Goal: Feedback & Contribution: Leave review/rating

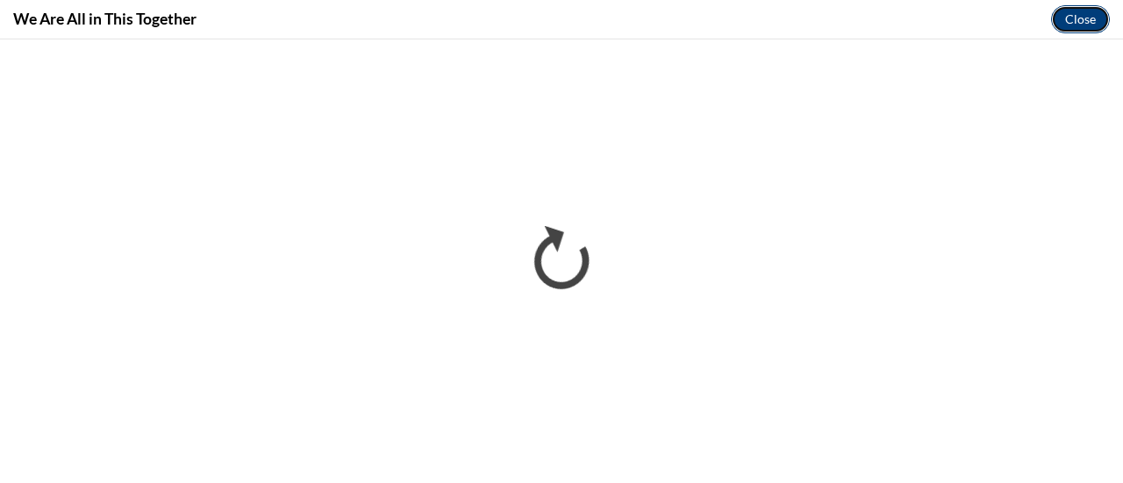
click at [1065, 10] on button "Close" at bounding box center [1080, 19] width 59 height 28
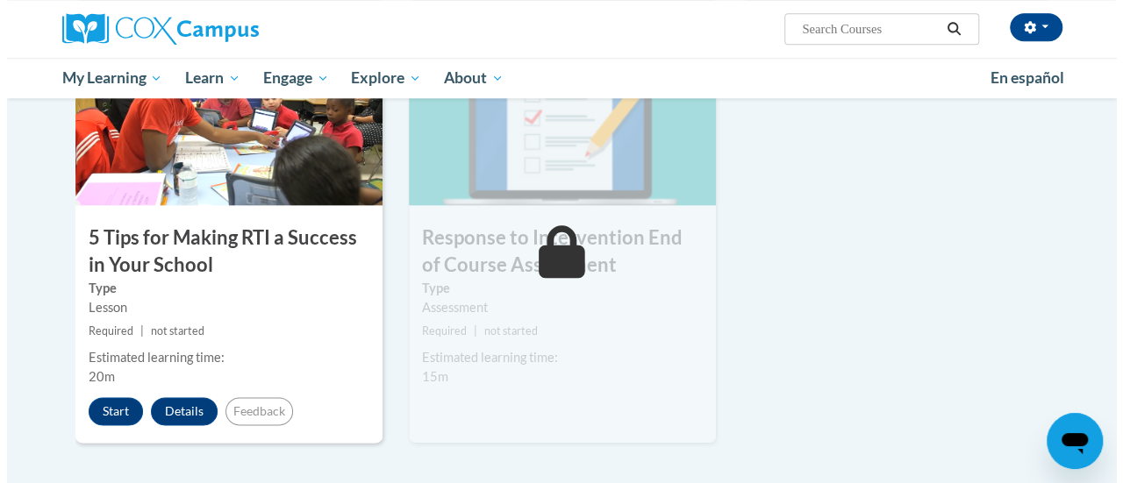
scroll to position [918, 0]
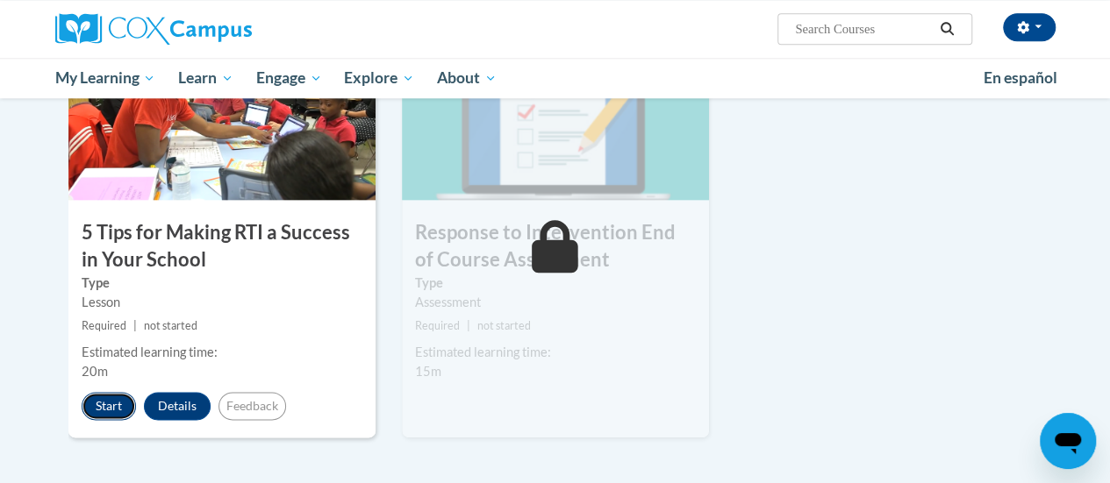
click at [107, 415] on button "Start" at bounding box center [109, 406] width 54 height 28
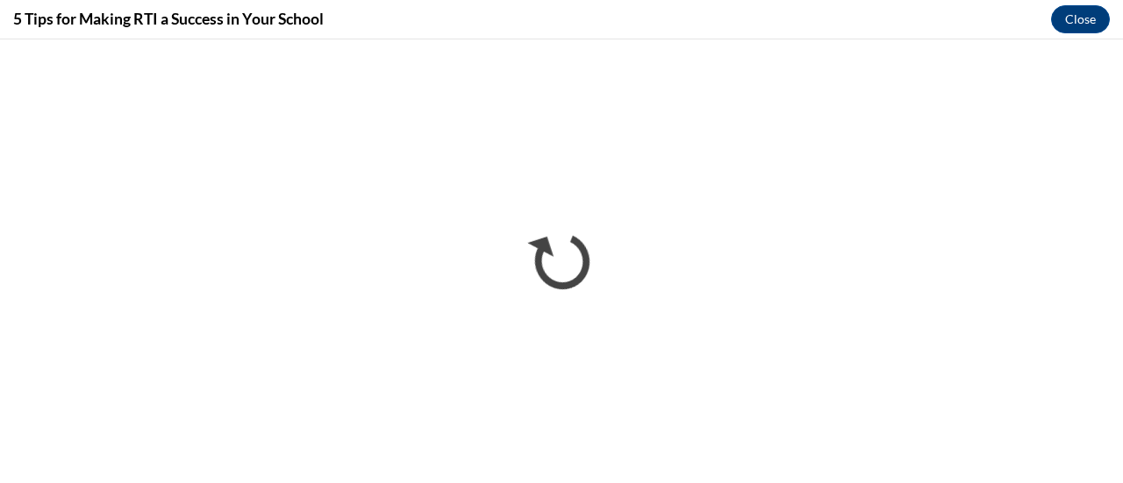
scroll to position [0, 0]
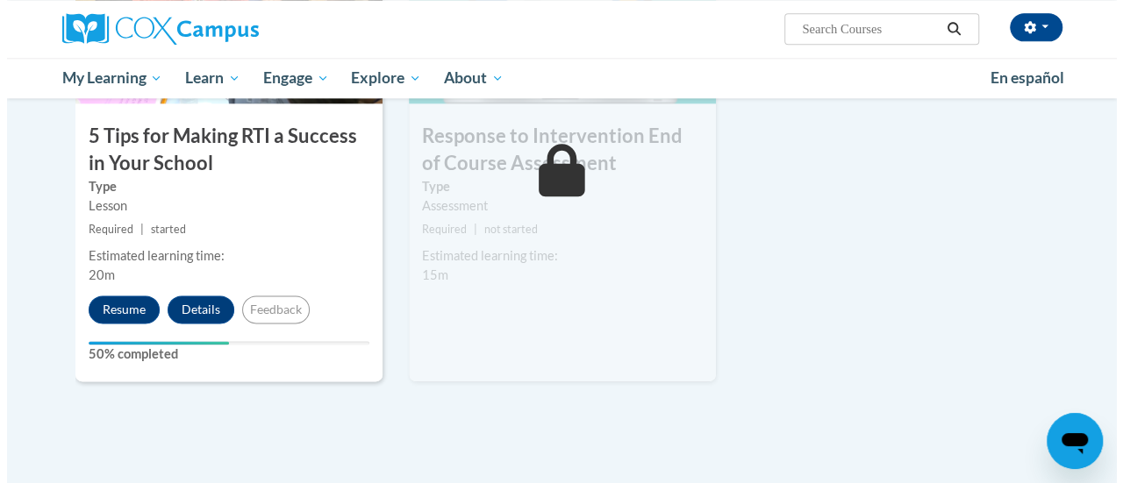
scroll to position [1005, 0]
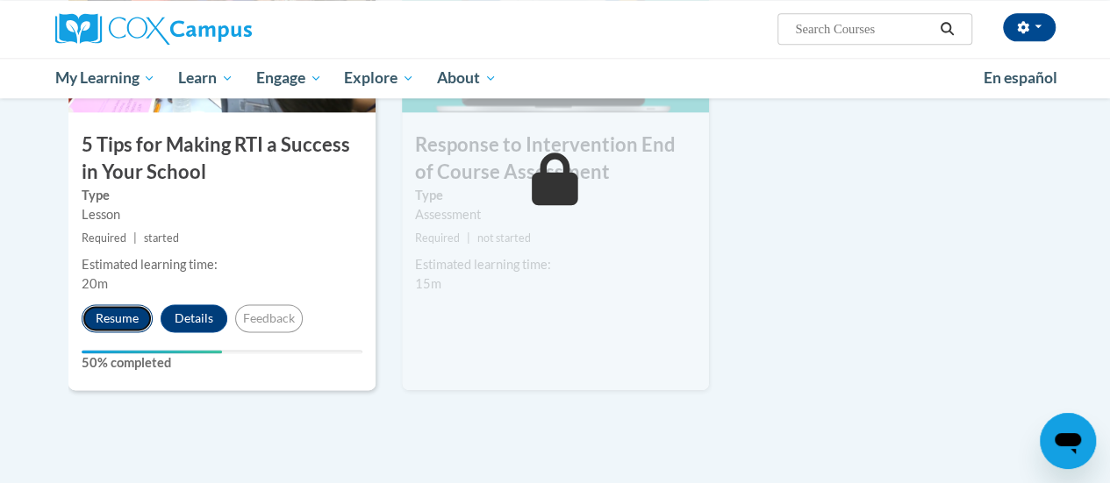
click at [104, 327] on button "Resume" at bounding box center [117, 318] width 71 height 28
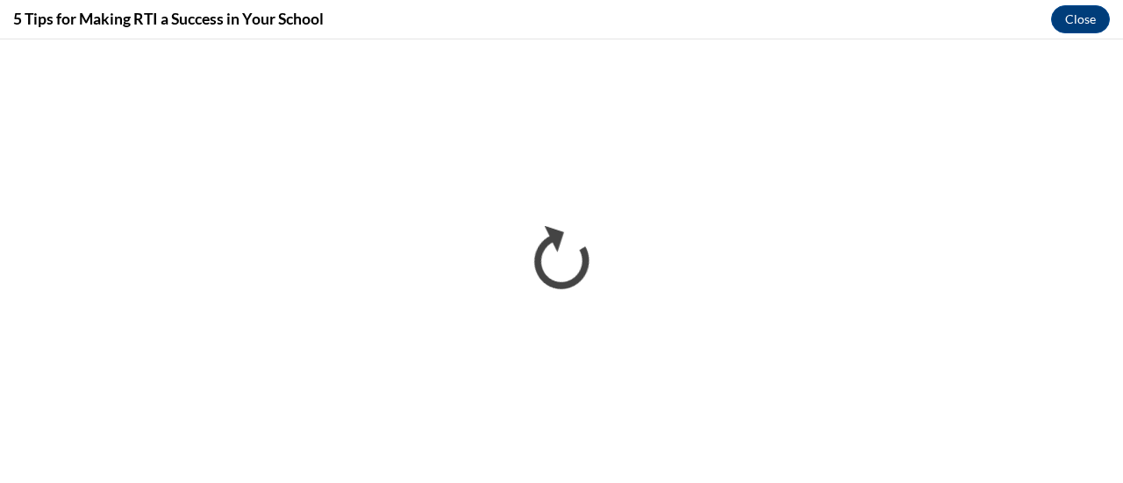
scroll to position [0, 0]
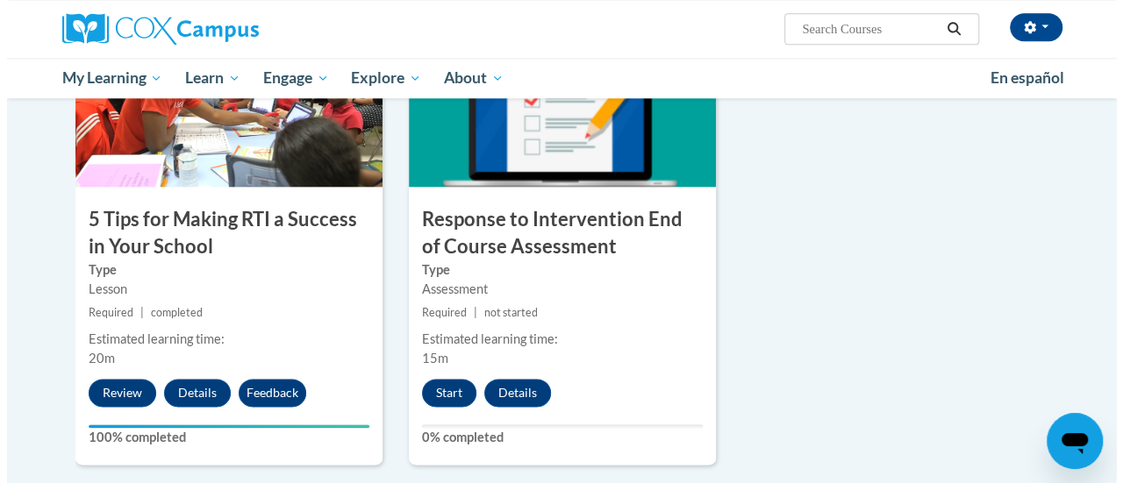
scroll to position [934, 0]
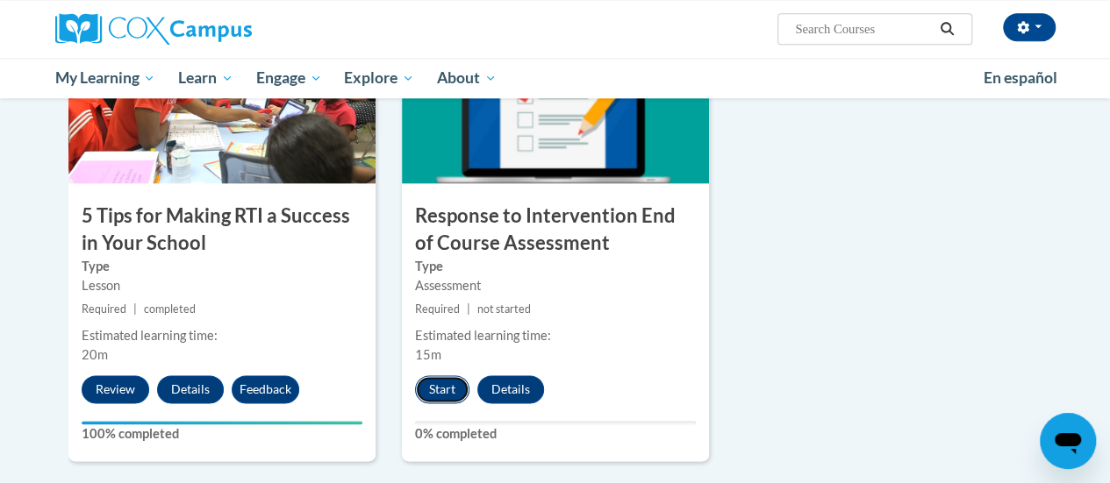
click at [425, 390] on button "Start" at bounding box center [442, 389] width 54 height 28
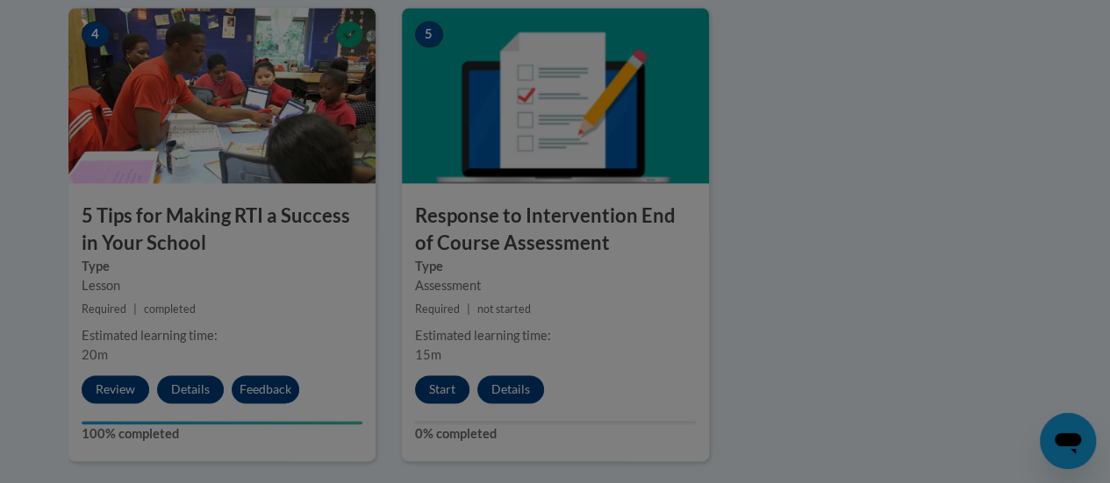
click at [425, 390] on div at bounding box center [555, 241] width 1110 height 483
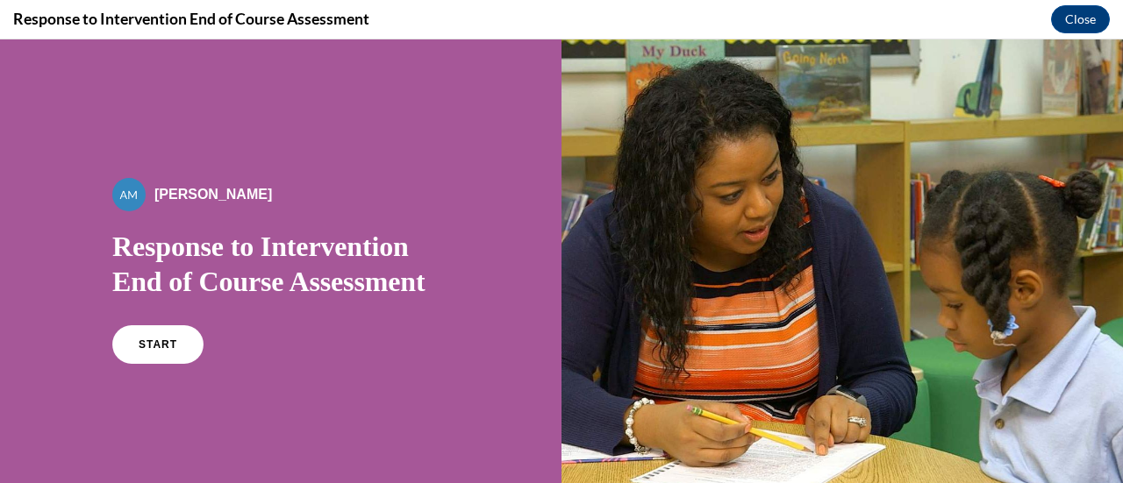
scroll to position [0, 0]
click at [181, 357] on link "START" at bounding box center [158, 345] width 96 height 40
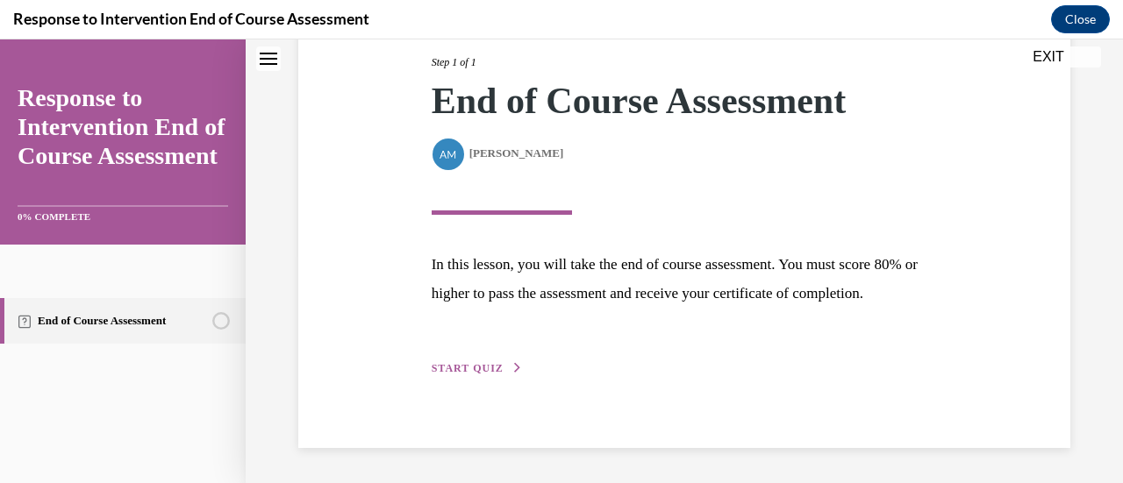
scroll to position [257, 0]
click at [461, 373] on span "START QUIZ" at bounding box center [468, 368] width 72 height 12
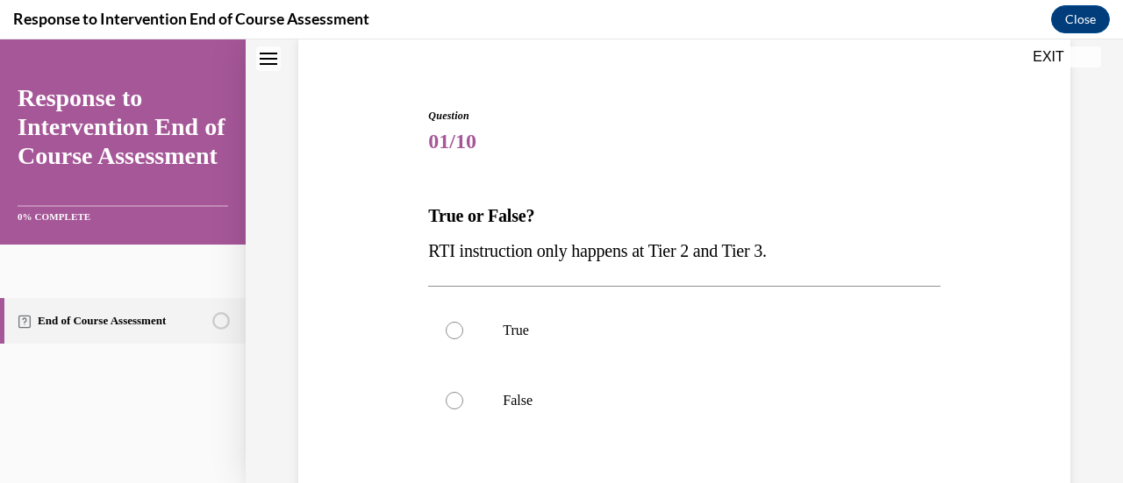
scroll to position [137, 0]
click at [449, 409] on label "False" at bounding box center [683, 400] width 511 height 70
click at [449, 409] on input "False" at bounding box center [455, 400] width 18 height 18
radio input "true"
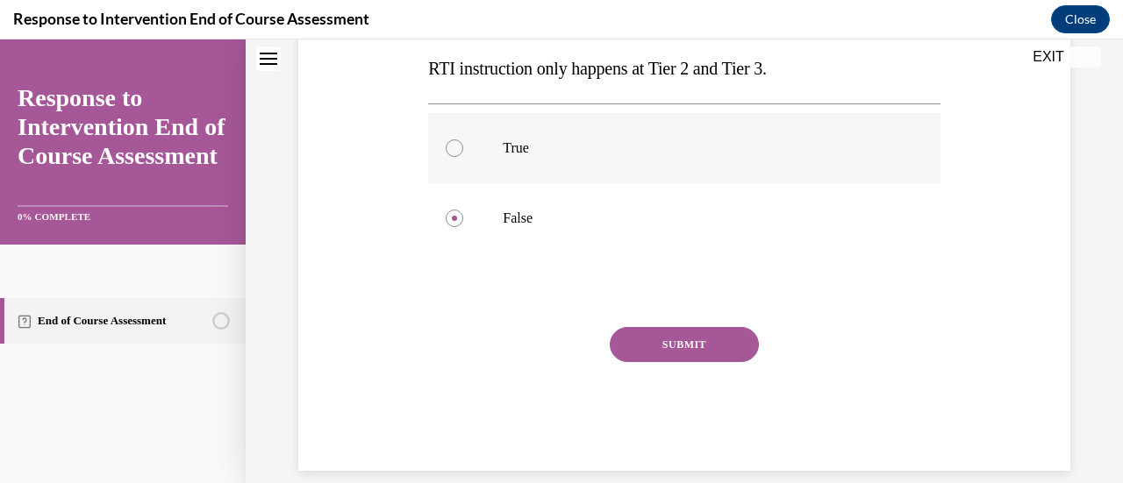
scroll to position [340, 0]
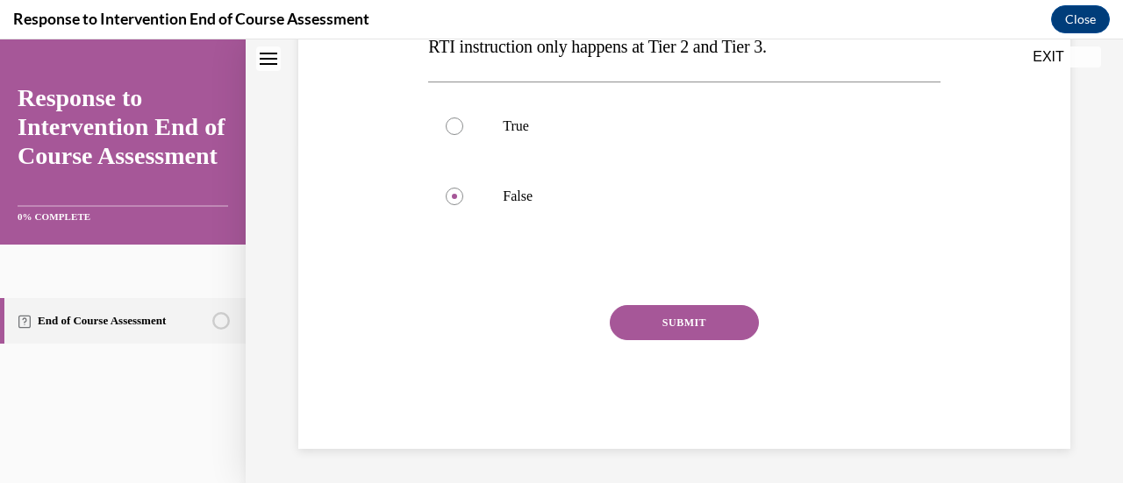
click at [704, 321] on button "SUBMIT" at bounding box center [684, 322] width 149 height 35
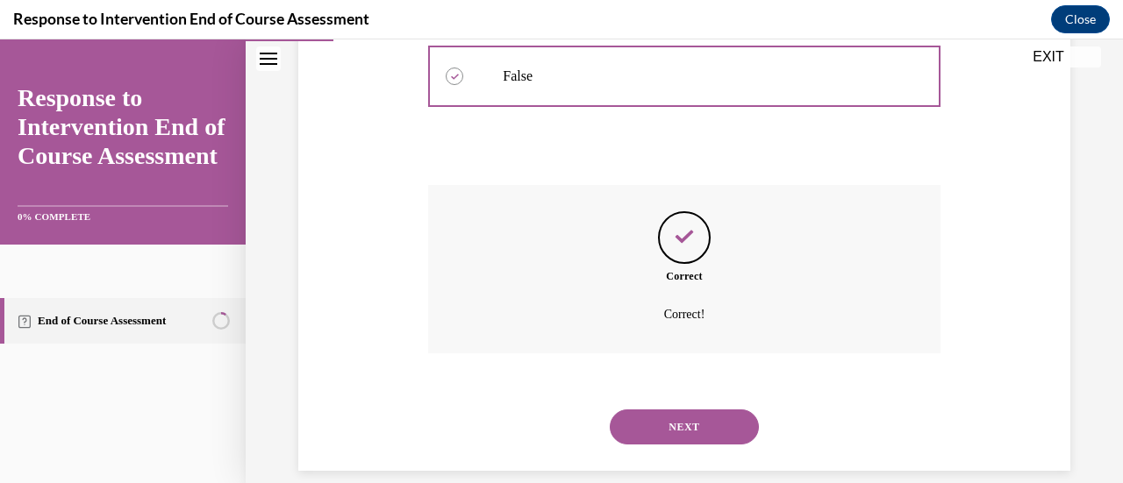
scroll to position [482, 0]
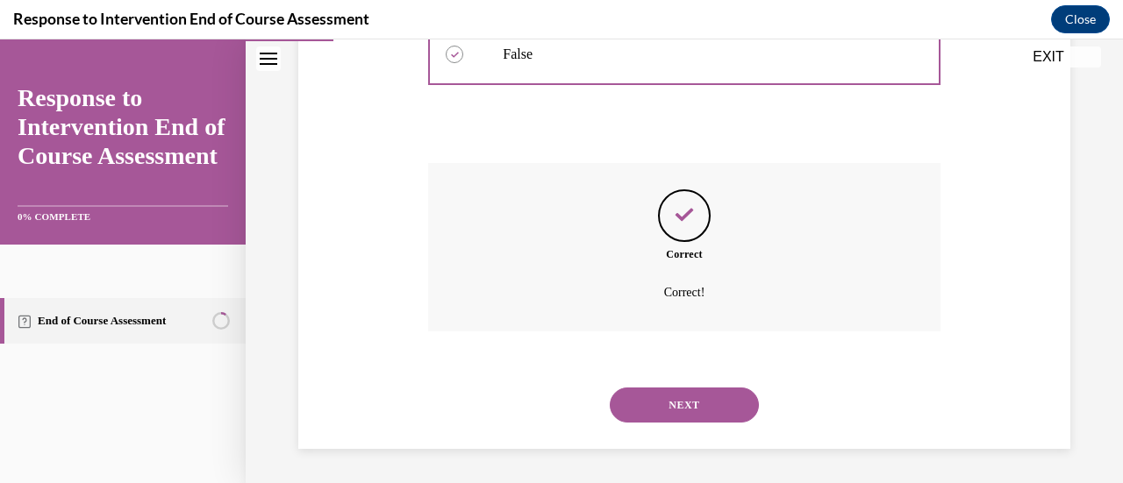
click at [657, 397] on button "NEXT" at bounding box center [684, 405] width 149 height 35
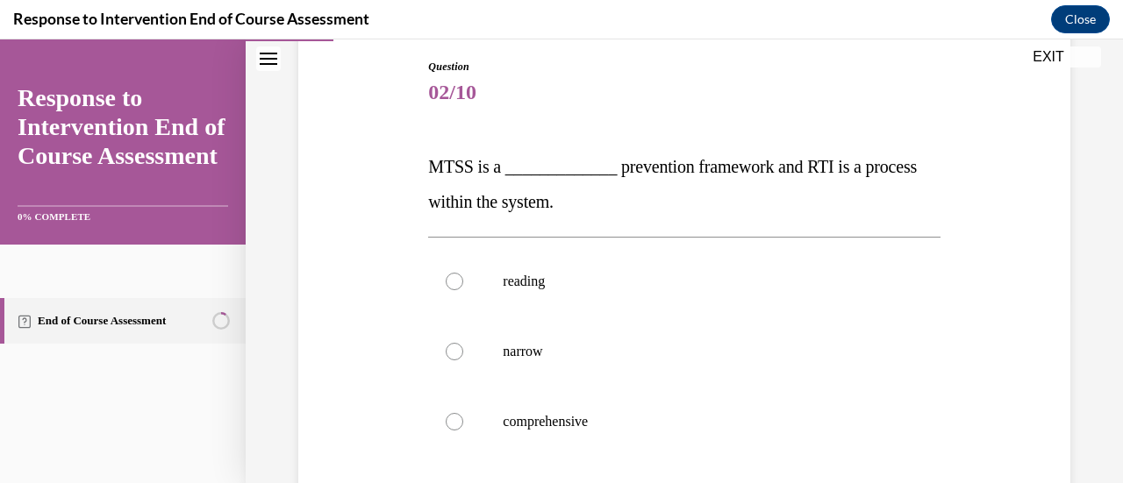
scroll to position [182, 0]
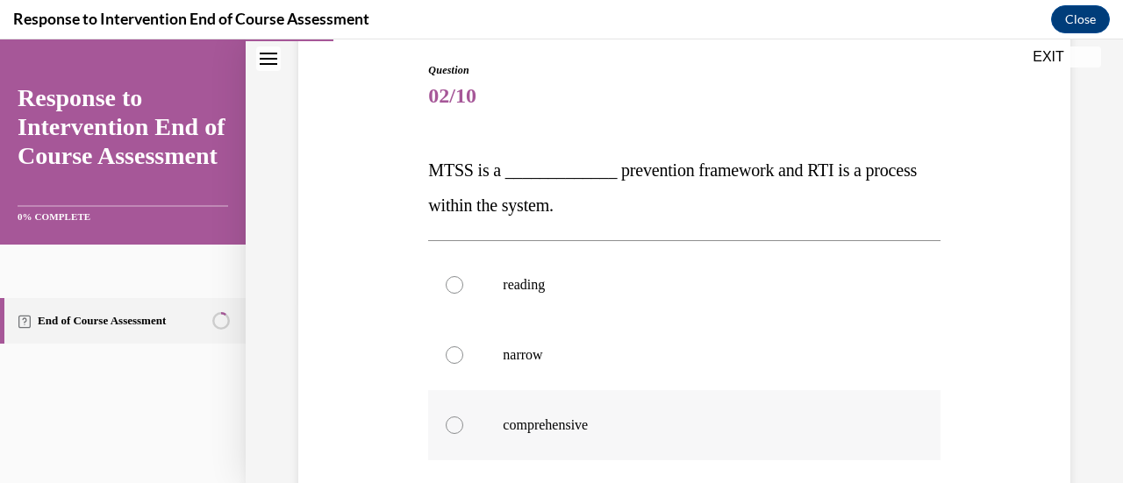
click at [555, 425] on p "comprehensive" at bounding box center [699, 426] width 393 height 18
click at [463, 425] on input "comprehensive" at bounding box center [455, 426] width 18 height 18
radio input "true"
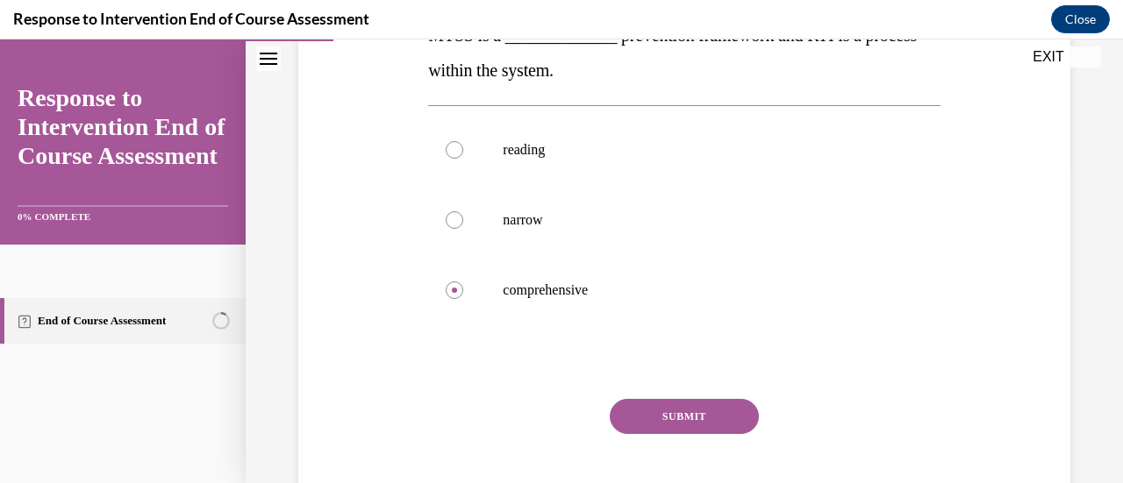
click at [670, 410] on button "SUBMIT" at bounding box center [684, 416] width 149 height 35
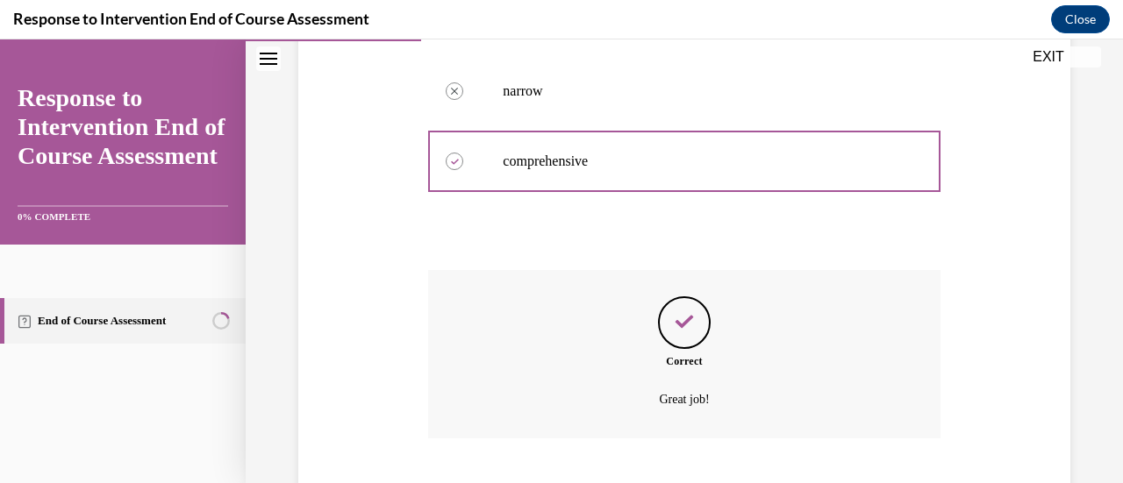
scroll to position [553, 0]
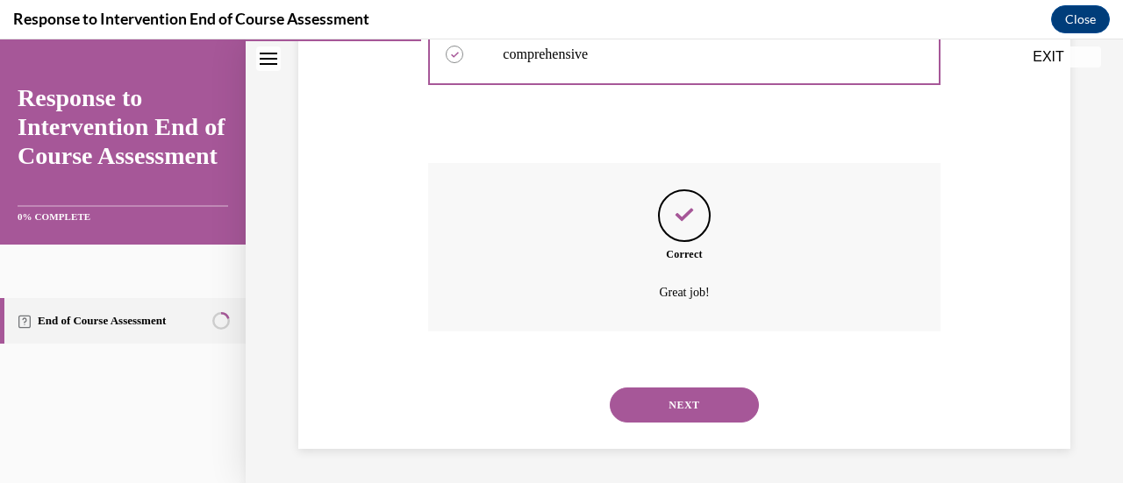
click at [670, 410] on button "NEXT" at bounding box center [684, 405] width 149 height 35
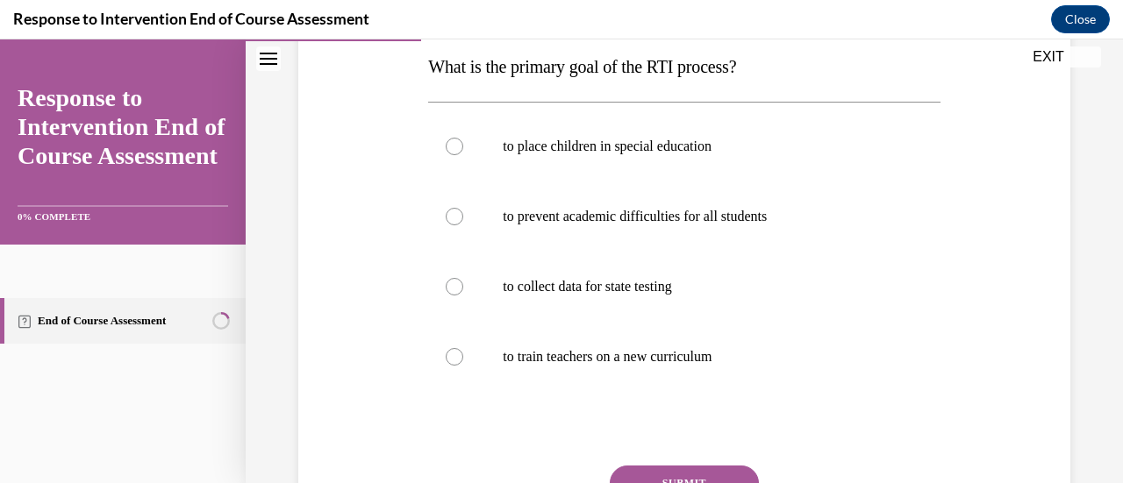
scroll to position [287, 0]
click at [488, 225] on label "to prevent academic difficulties for all students" at bounding box center [683, 215] width 511 height 70
click at [463, 224] on input "to prevent academic difficulties for all students" at bounding box center [455, 215] width 18 height 18
radio input "true"
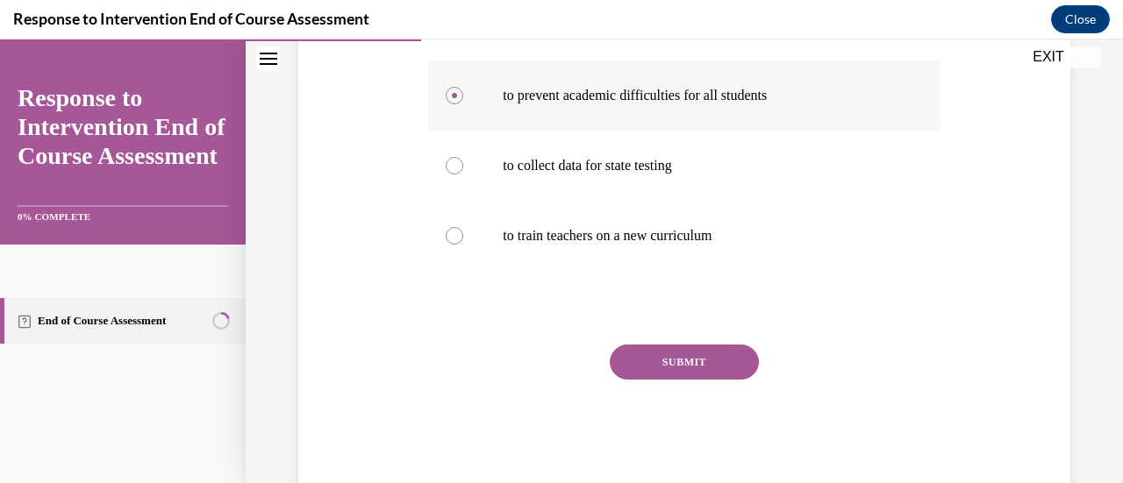
scroll to position [408, 0]
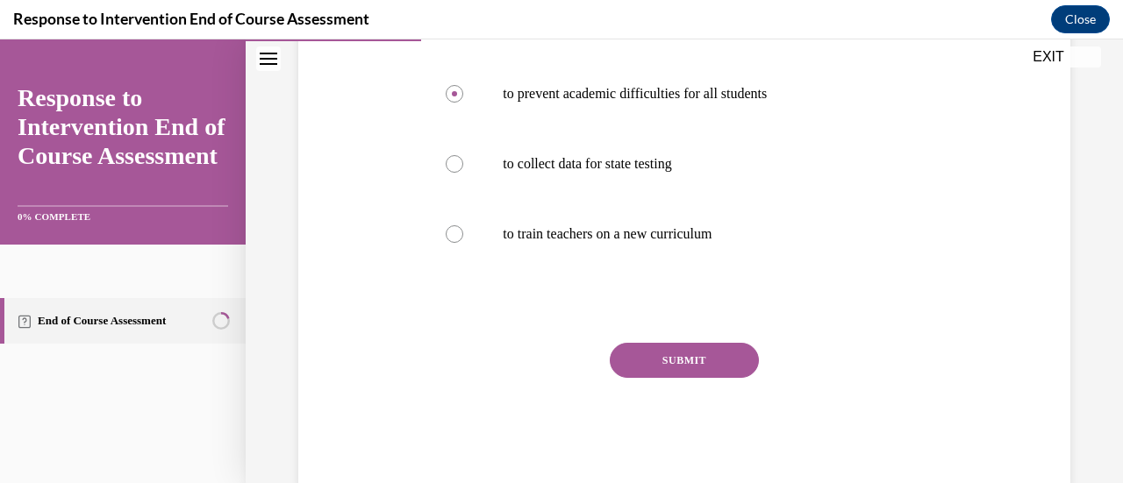
click at [647, 360] on button "SUBMIT" at bounding box center [684, 360] width 149 height 35
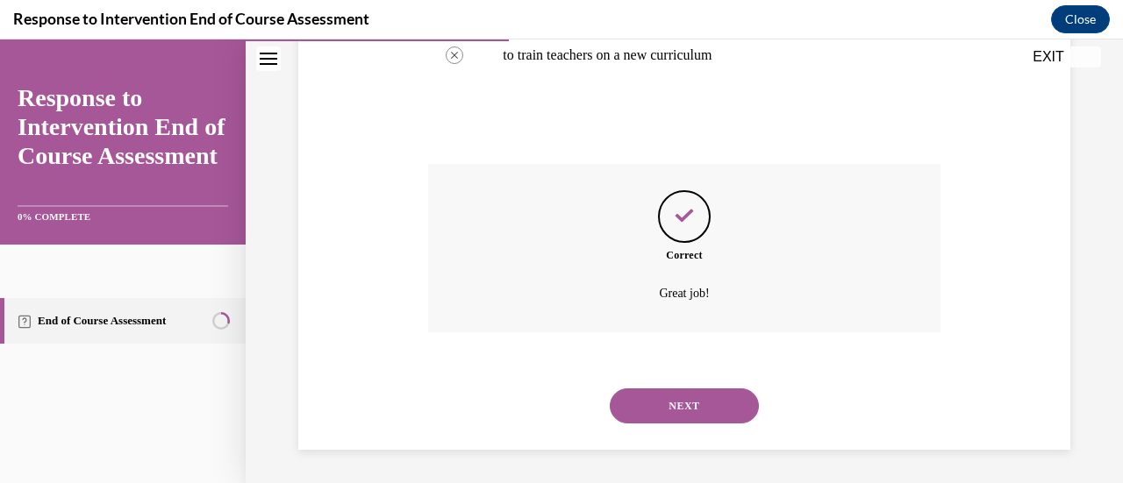
scroll to position [588, 0]
click at [639, 406] on button "NEXT" at bounding box center [684, 405] width 149 height 35
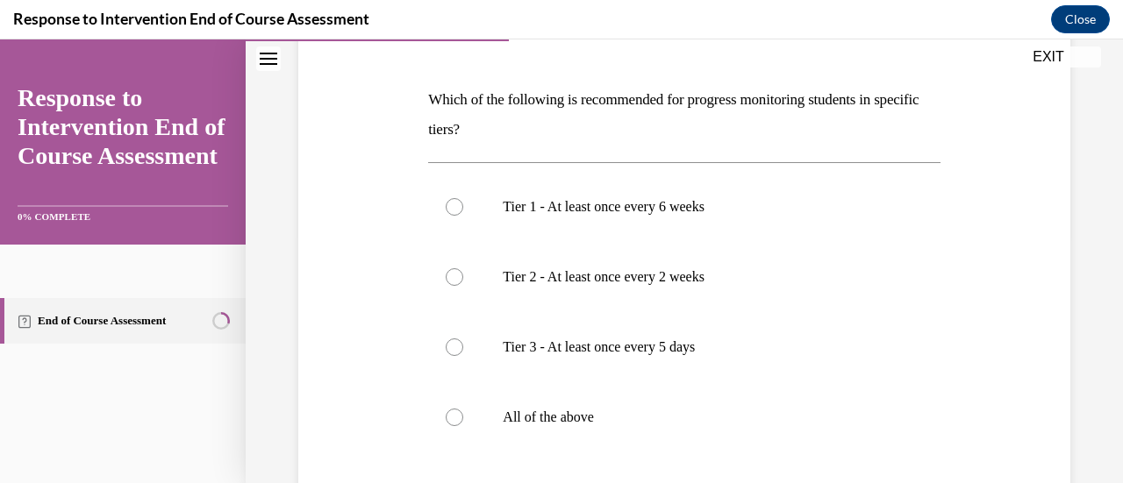
scroll to position [250, 0]
click at [618, 404] on label "All of the above" at bounding box center [683, 417] width 511 height 70
click at [463, 408] on input "All of the above" at bounding box center [455, 417] width 18 height 18
radio input "true"
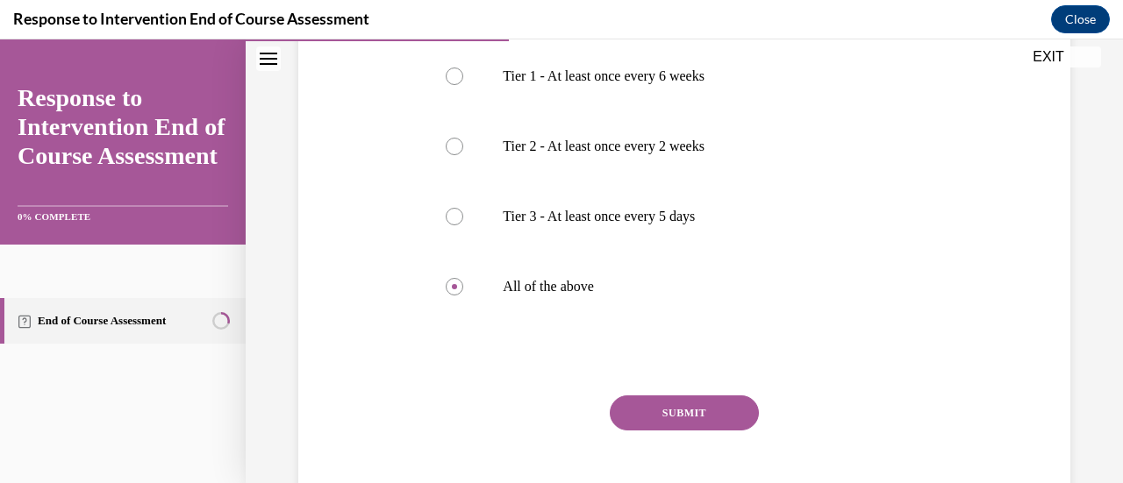
click at [695, 404] on button "SUBMIT" at bounding box center [684, 413] width 149 height 35
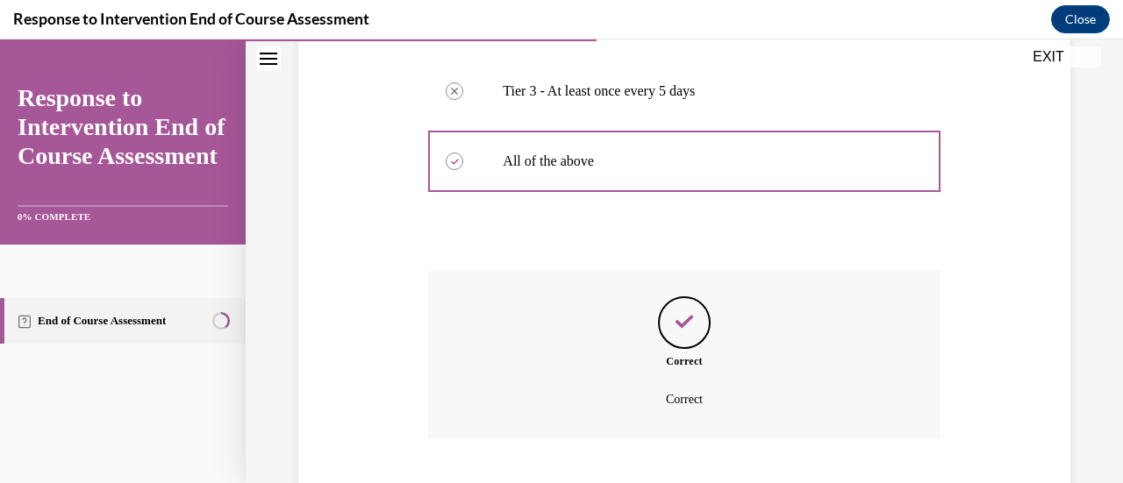
scroll to position [612, 0]
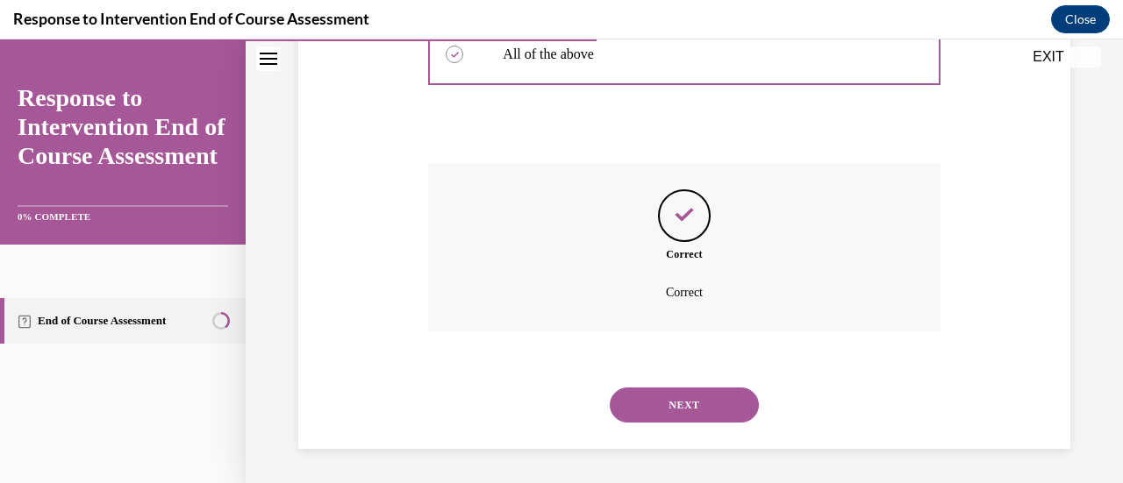
click at [698, 394] on button "NEXT" at bounding box center [684, 405] width 149 height 35
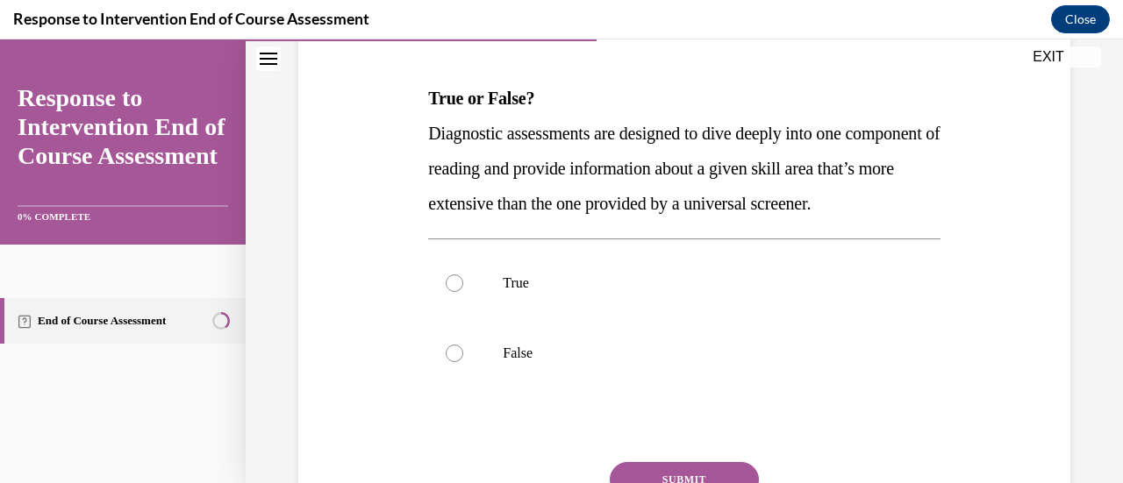
scroll to position [254, 0]
click at [753, 291] on p "True" at bounding box center [699, 283] width 393 height 18
click at [463, 291] on input "True" at bounding box center [455, 283] width 18 height 18
radio input "true"
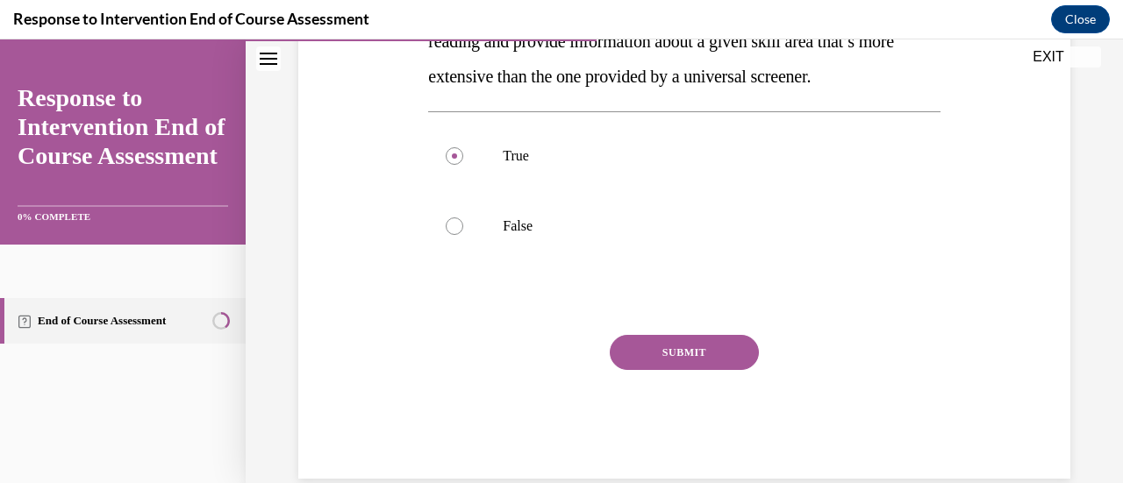
click at [699, 370] on button "SUBMIT" at bounding box center [684, 352] width 149 height 35
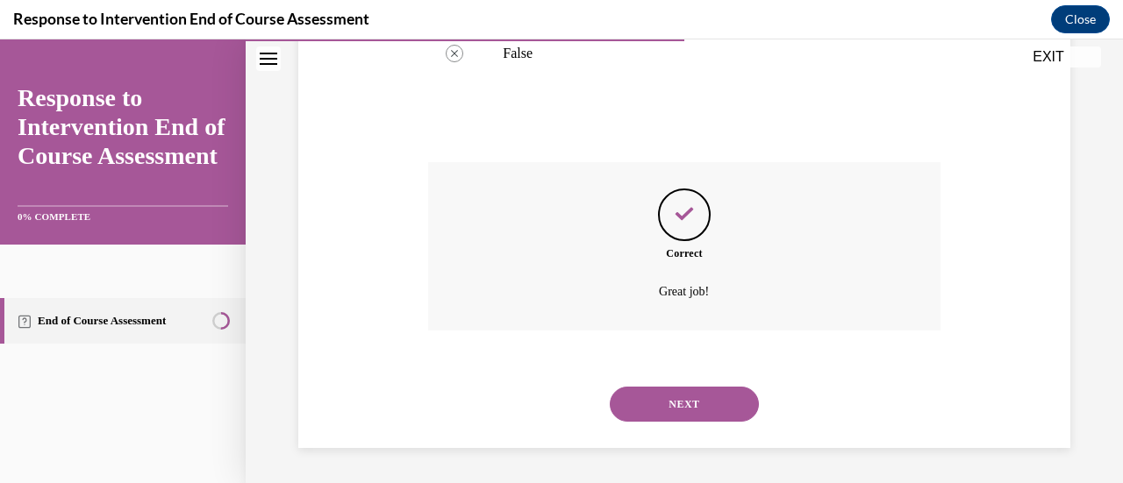
scroll to position [588, 0]
click at [681, 397] on button "NEXT" at bounding box center [684, 404] width 149 height 35
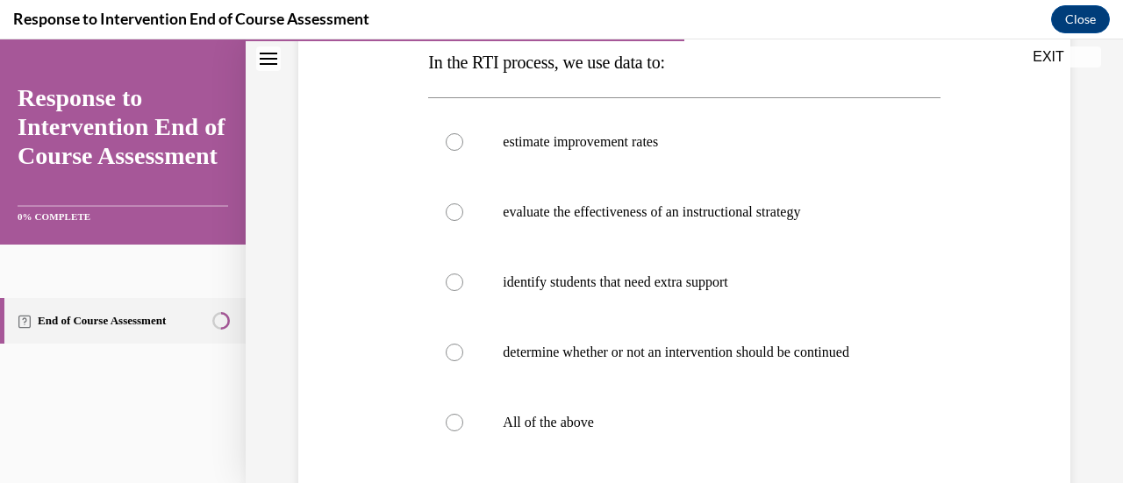
scroll to position [291, 0]
click at [662, 413] on p "All of the above" at bounding box center [699, 421] width 393 height 18
click at [463, 413] on input "All of the above" at bounding box center [455, 421] width 18 height 18
radio input "true"
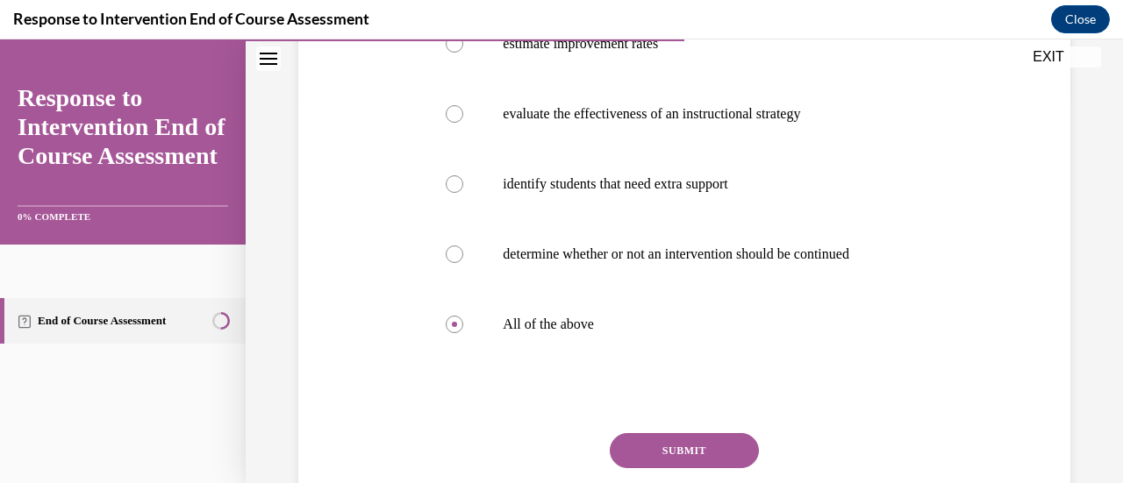
click at [646, 440] on button "SUBMIT" at bounding box center [684, 450] width 149 height 35
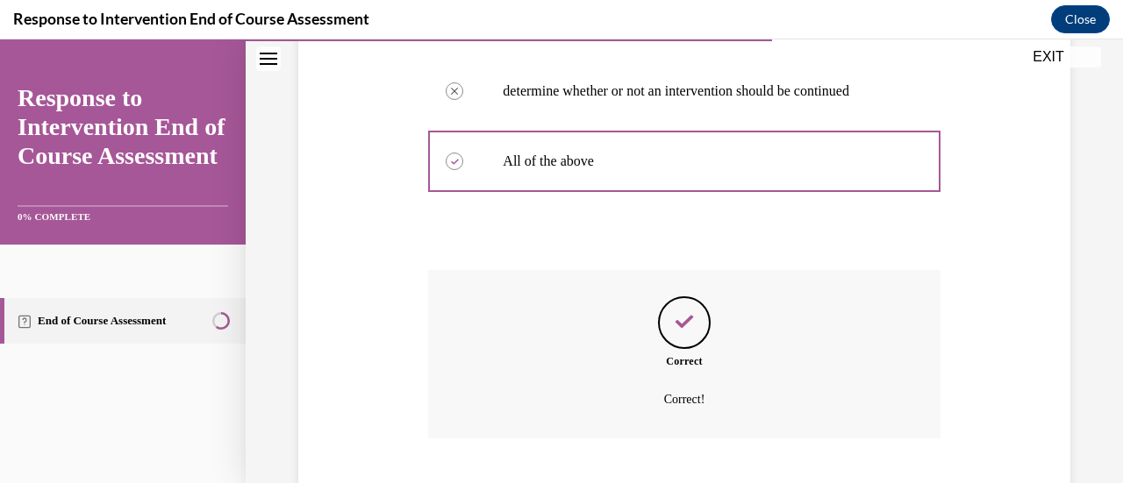
scroll to position [658, 0]
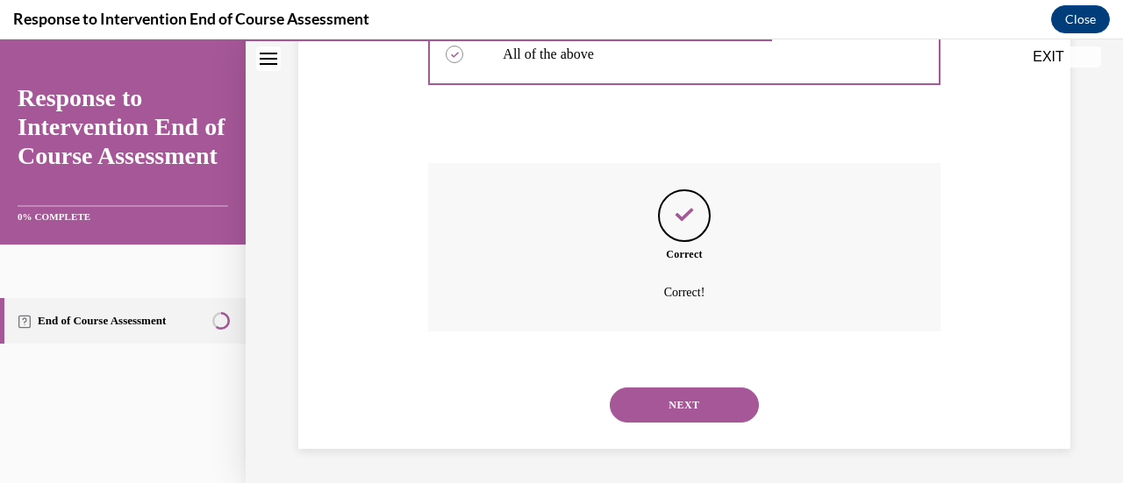
click at [647, 417] on button "NEXT" at bounding box center [684, 405] width 149 height 35
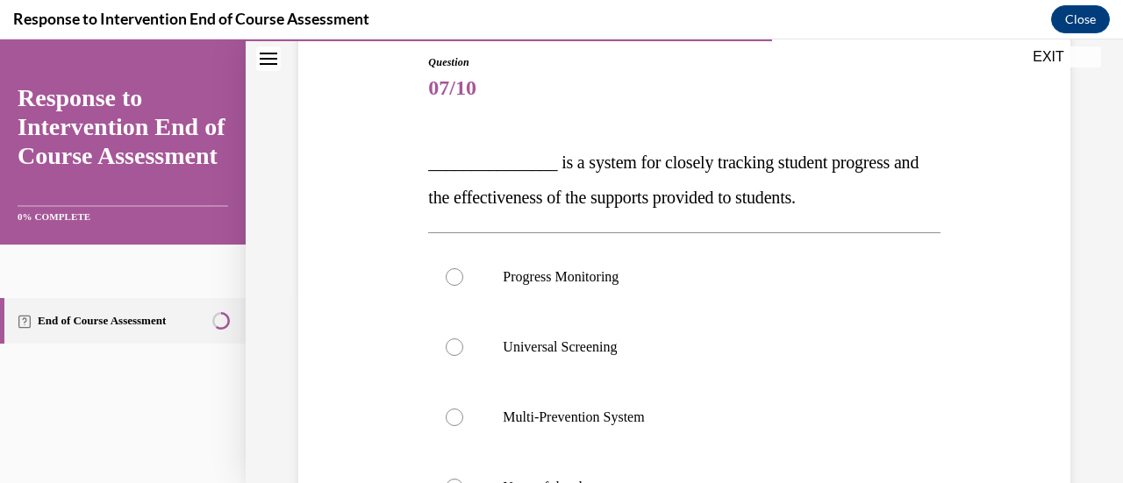
scroll to position [189, 0]
click at [647, 289] on label "Progress Monitoring" at bounding box center [683, 278] width 511 height 70
click at [463, 287] on input "Progress Monitoring" at bounding box center [455, 278] width 18 height 18
radio input "true"
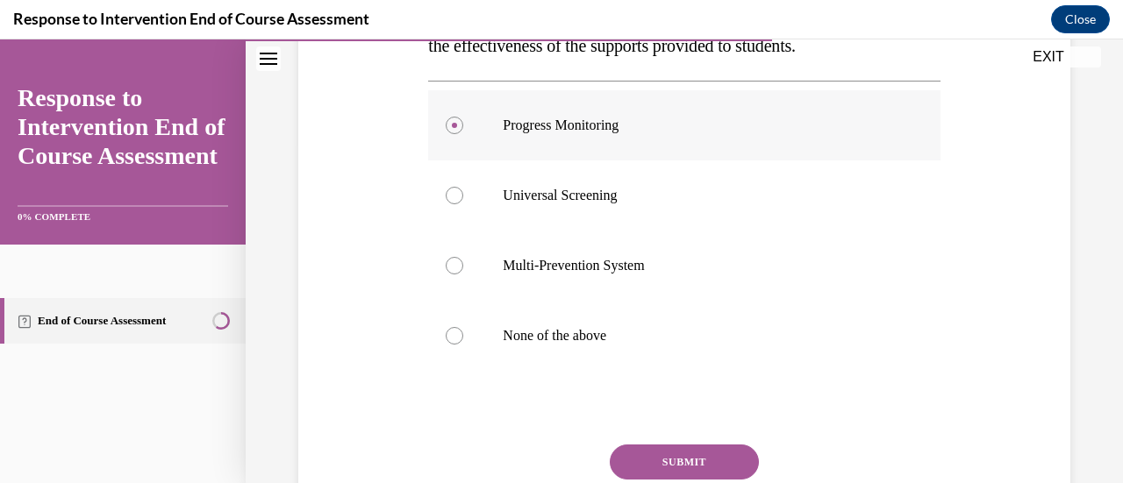
scroll to position [343, 0]
click at [639, 449] on button "SUBMIT" at bounding box center [684, 460] width 149 height 35
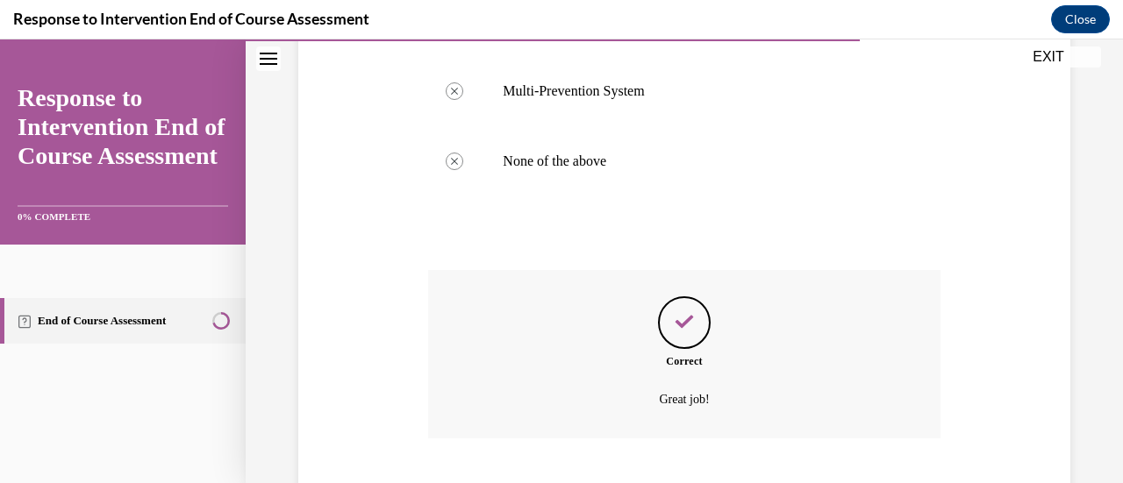
scroll to position [623, 0]
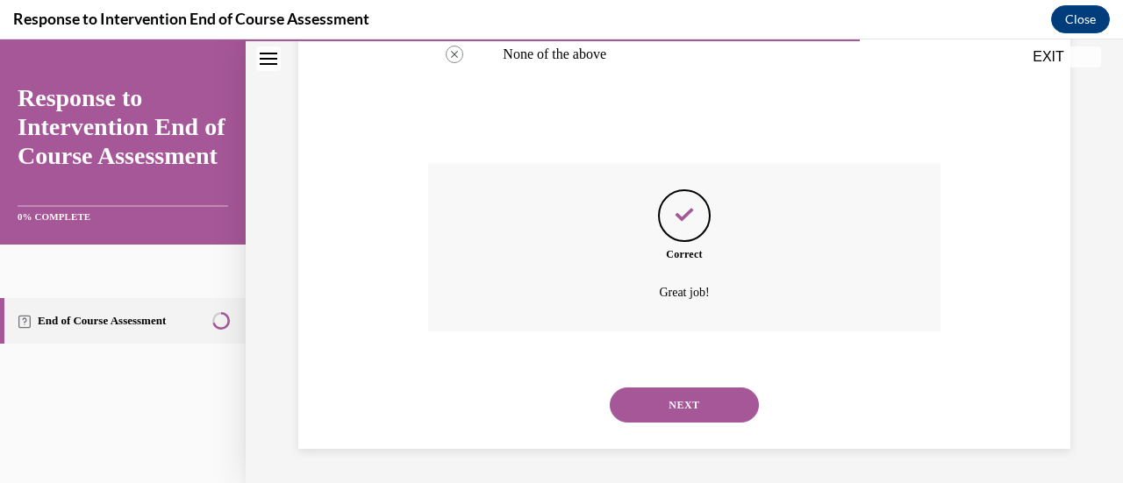
click at [647, 410] on button "NEXT" at bounding box center [684, 405] width 149 height 35
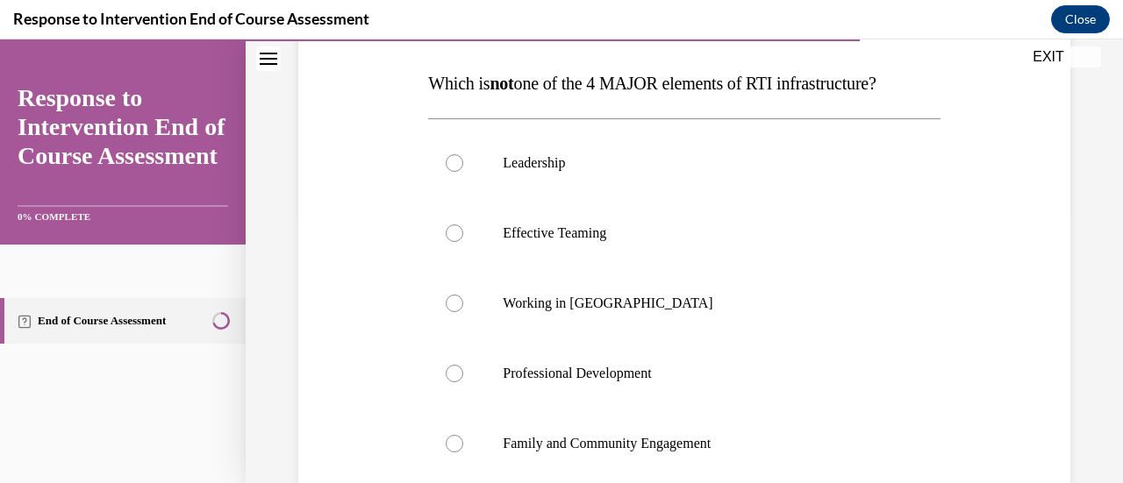
scroll to position [272, 0]
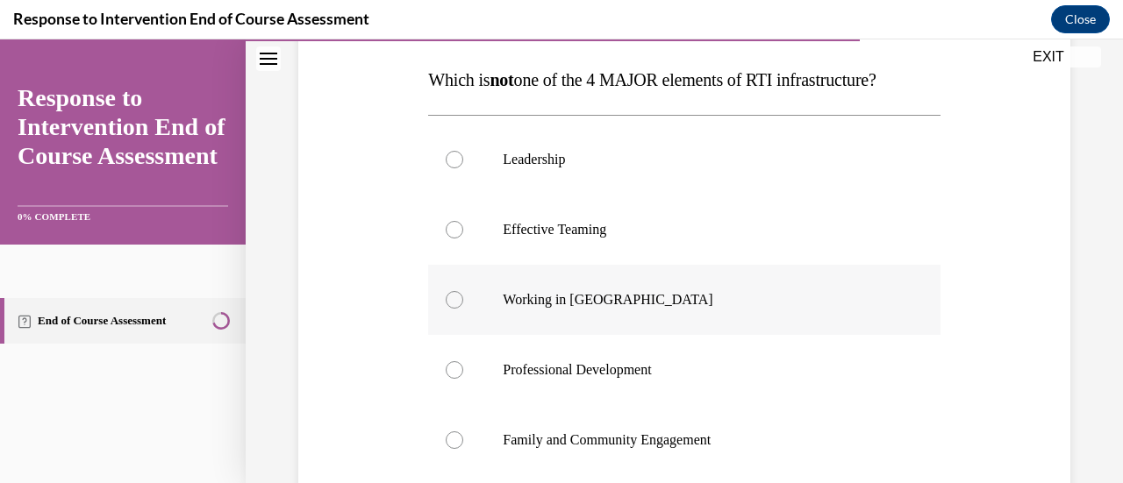
click at [626, 313] on label "Working in Silos" at bounding box center [683, 300] width 511 height 70
click at [463, 309] on input "Working in Silos" at bounding box center [455, 300] width 18 height 18
radio input "true"
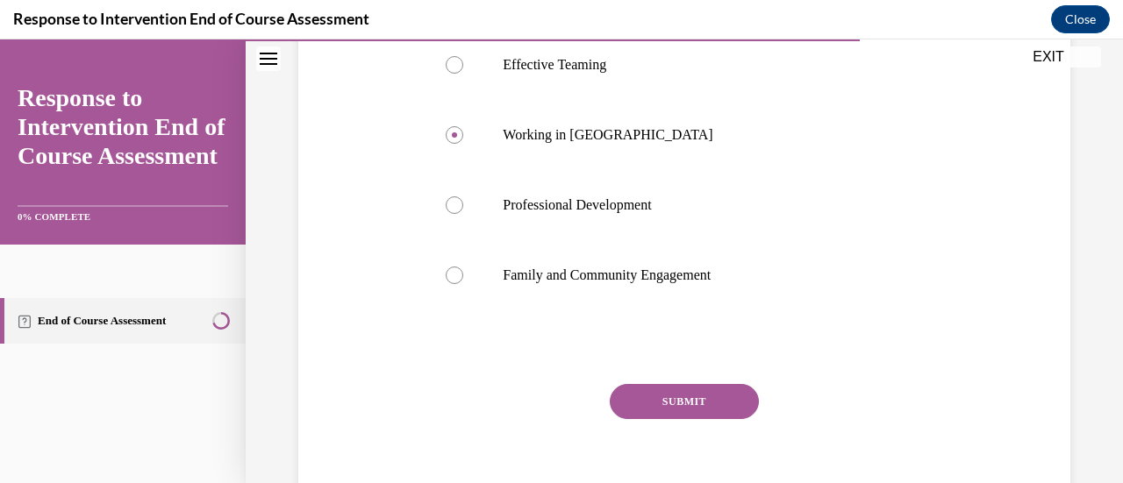
click at [637, 390] on button "SUBMIT" at bounding box center [684, 401] width 149 height 35
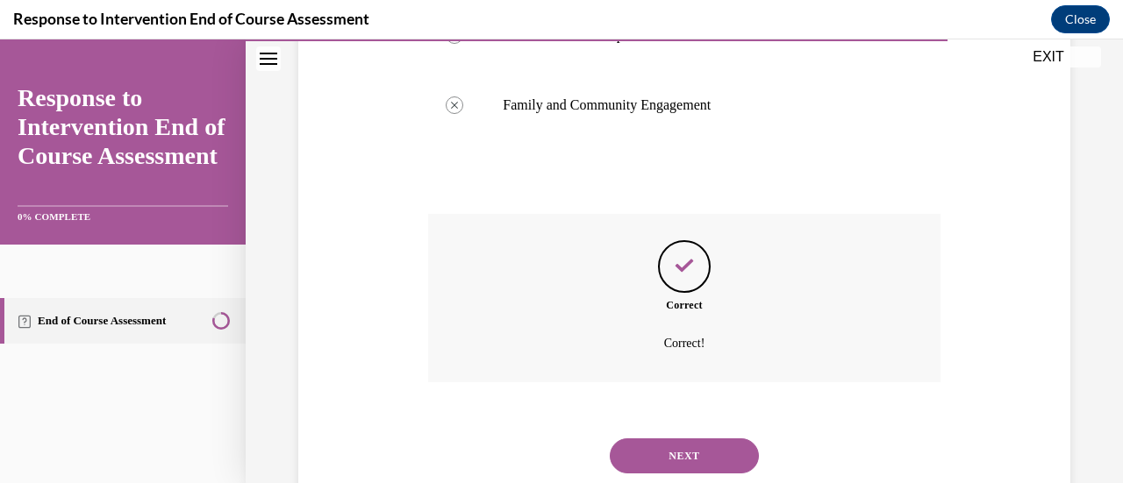
scroll to position [658, 0]
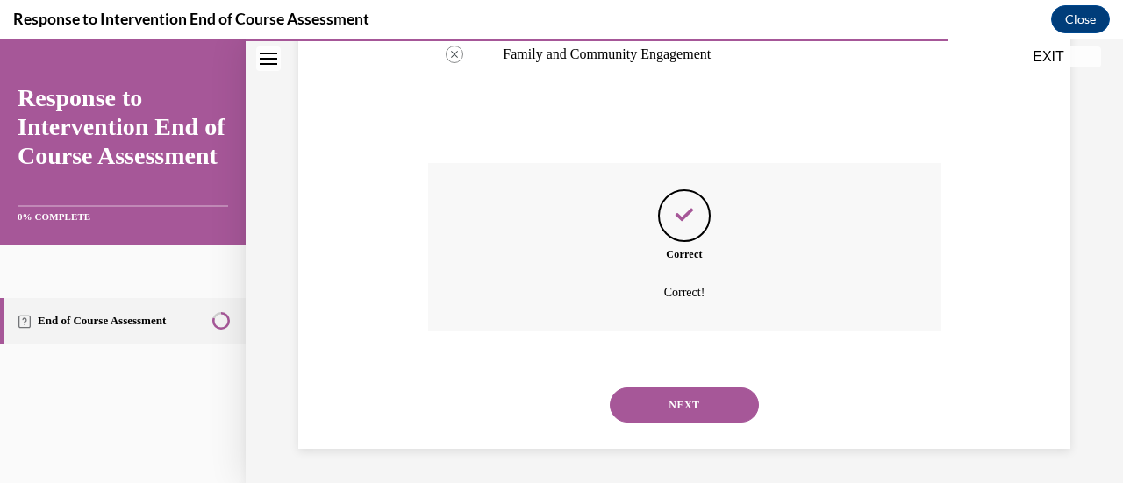
click at [629, 403] on button "NEXT" at bounding box center [684, 405] width 149 height 35
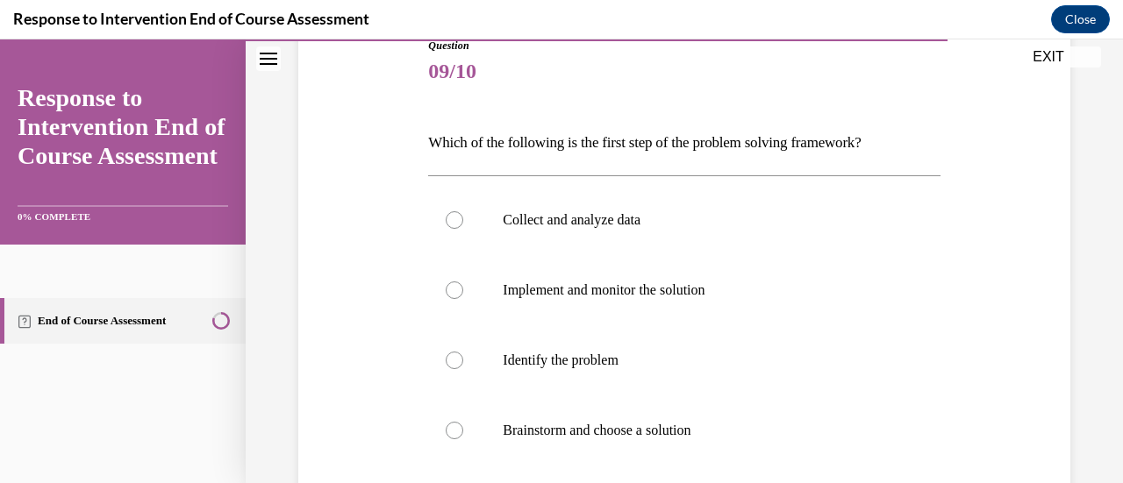
scroll to position [207, 0]
click at [640, 372] on label "Identify the problem" at bounding box center [683, 360] width 511 height 70
click at [463, 368] on input "Identify the problem" at bounding box center [455, 360] width 18 height 18
radio input "true"
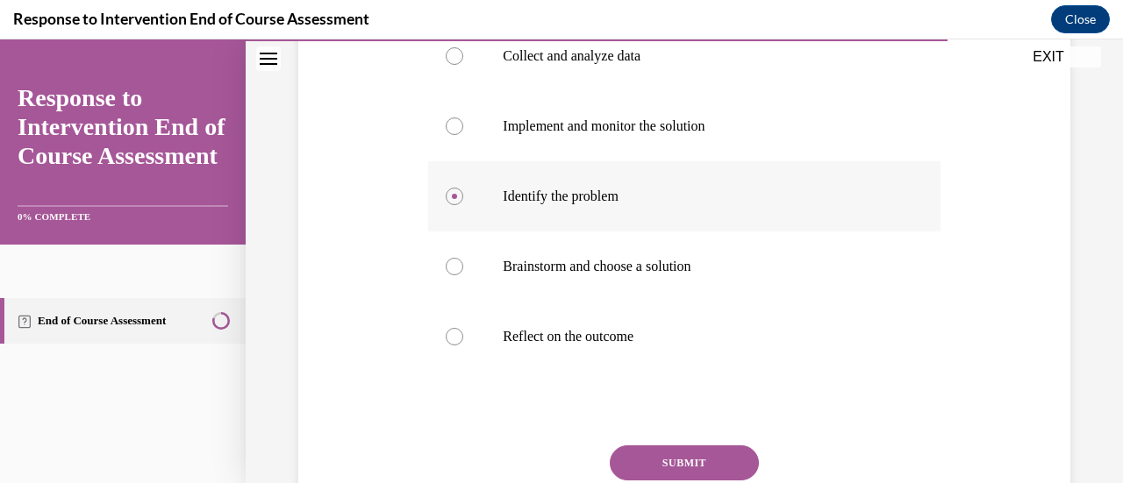
scroll to position [372, 0]
click at [663, 455] on button "SUBMIT" at bounding box center [684, 461] width 149 height 35
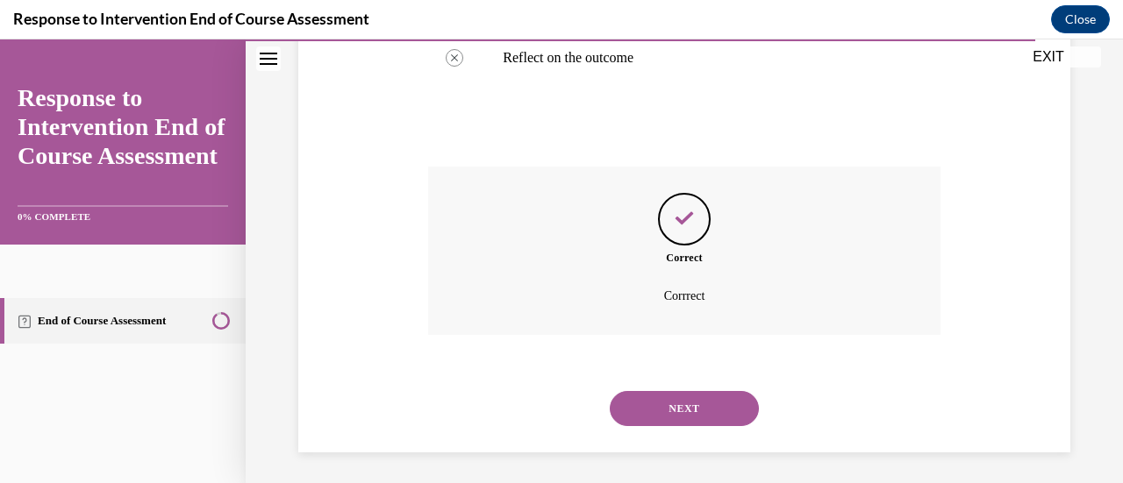
scroll to position [653, 0]
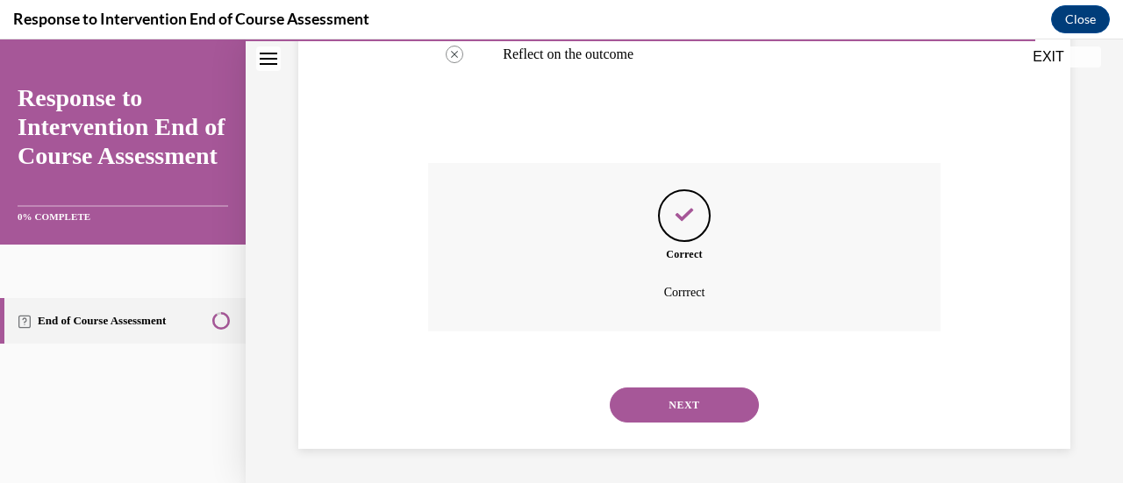
click at [663, 410] on button "NEXT" at bounding box center [684, 405] width 149 height 35
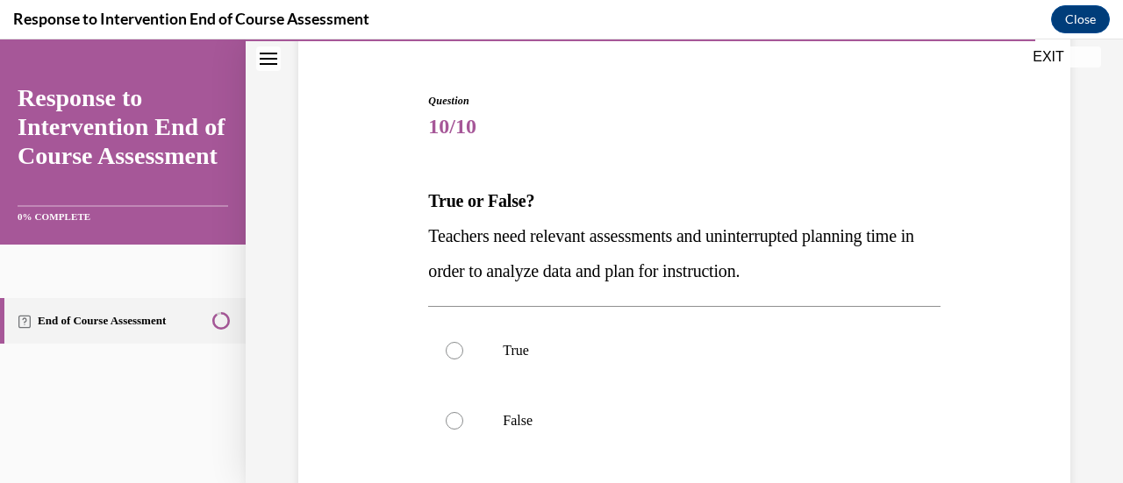
scroll to position [153, 0]
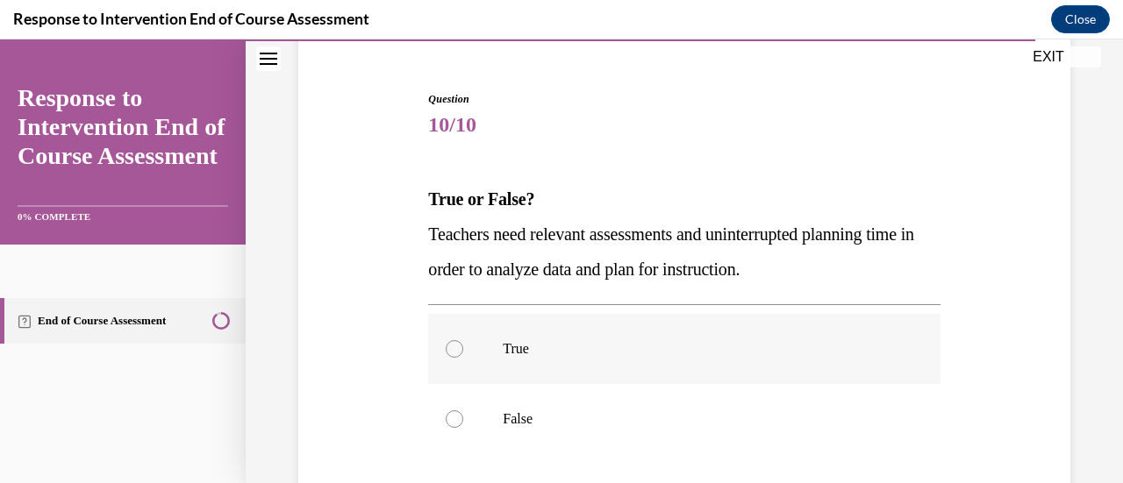
click at [676, 366] on label "True" at bounding box center [683, 349] width 511 height 70
click at [463, 358] on input "True" at bounding box center [455, 349] width 18 height 18
radio input "true"
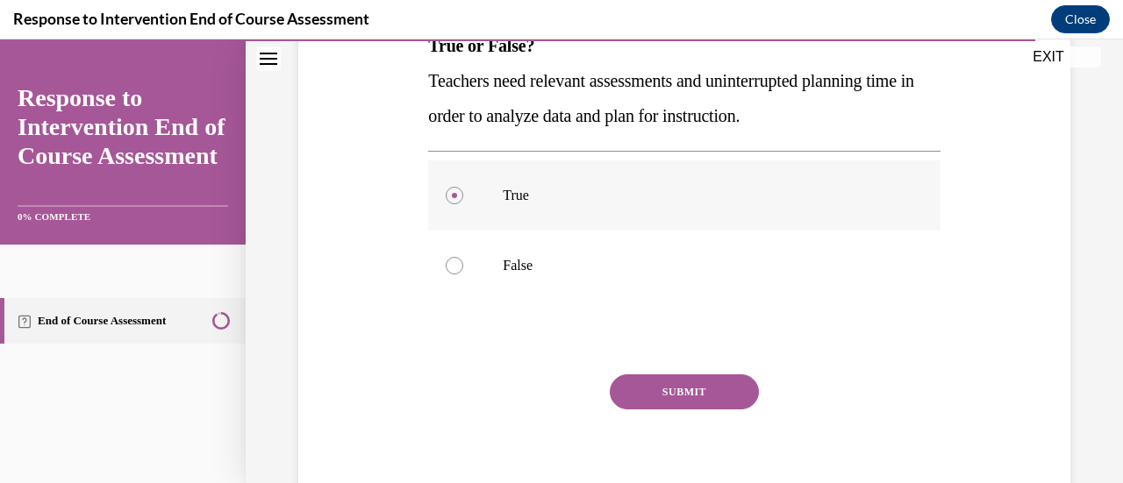
scroll to position [309, 0]
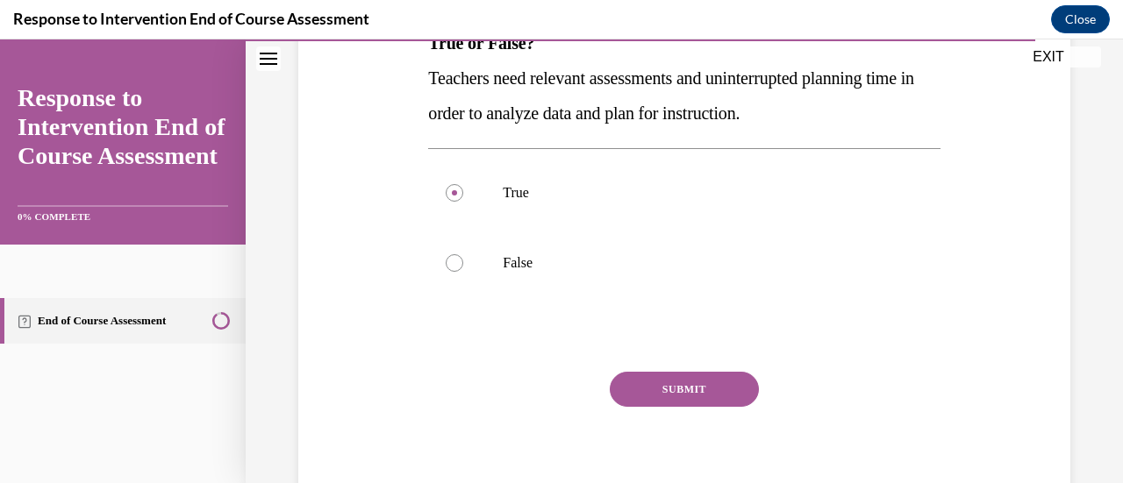
click at [655, 387] on button "SUBMIT" at bounding box center [684, 389] width 149 height 35
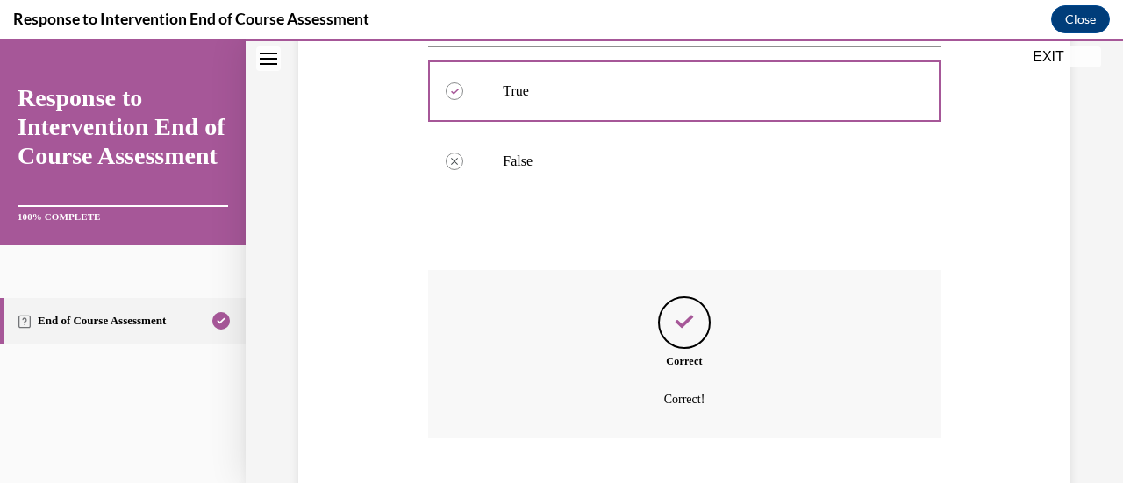
scroll to position [518, 0]
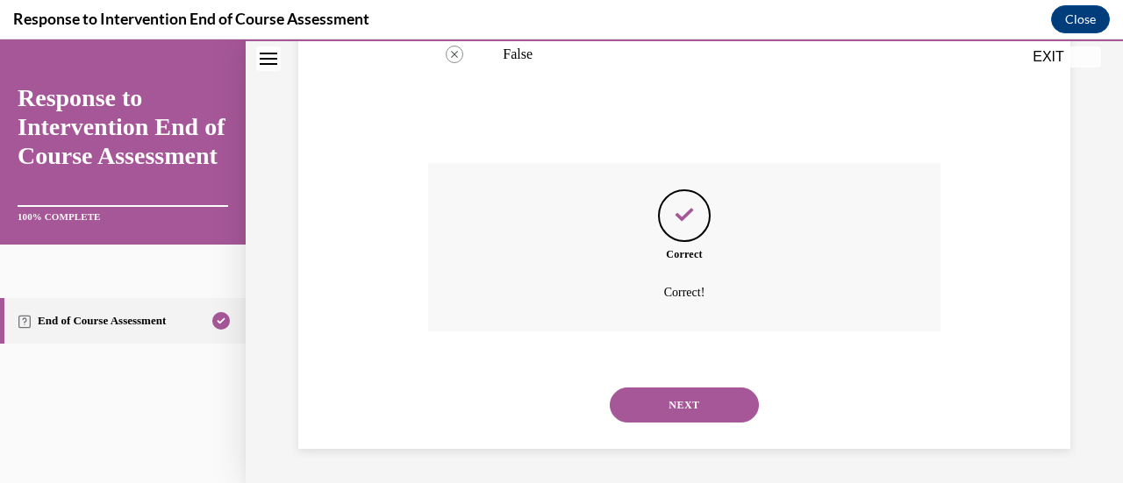
click at [647, 408] on button "NEXT" at bounding box center [684, 405] width 149 height 35
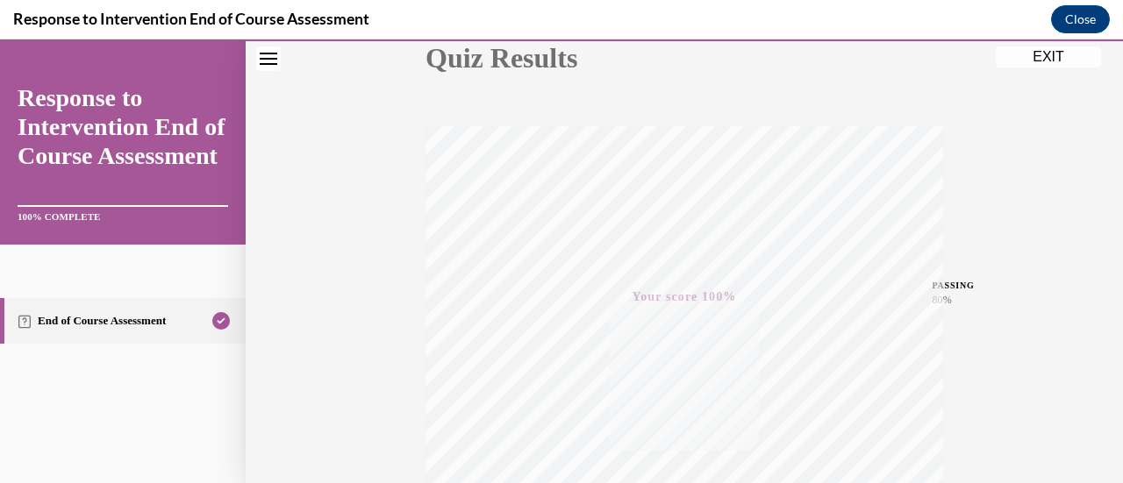
scroll to position [0, 0]
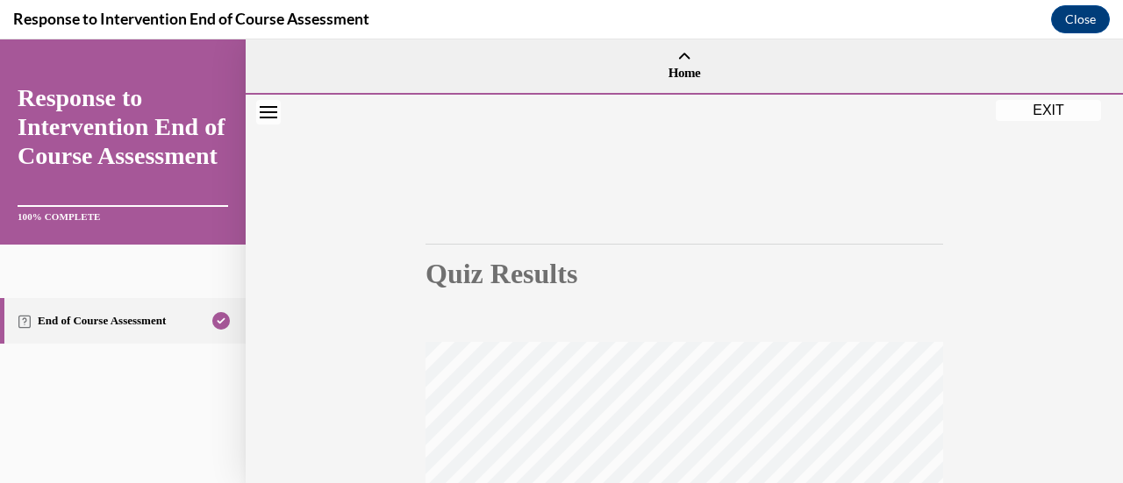
click at [1034, 114] on button "EXIT" at bounding box center [1048, 110] width 105 height 21
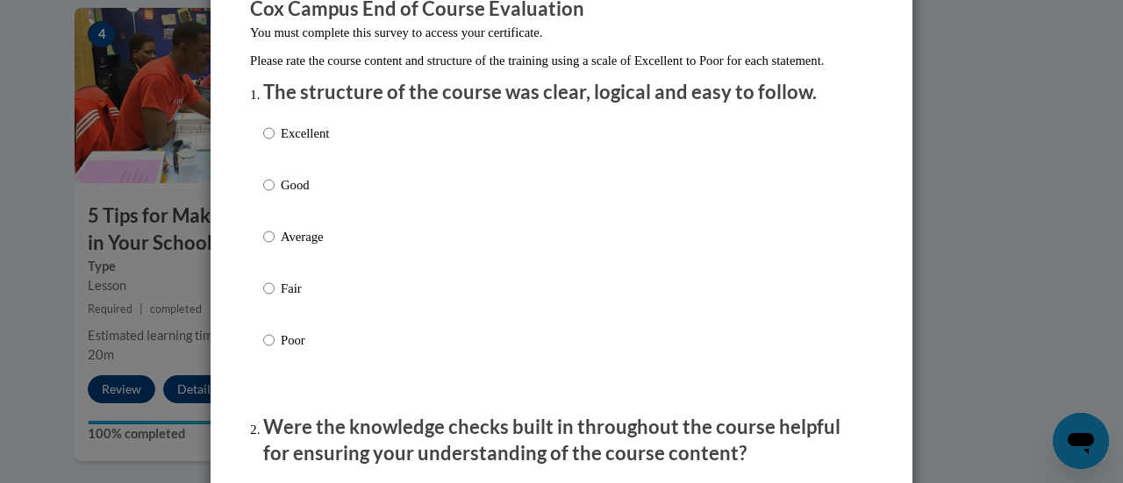
scroll to position [167, 0]
click at [263, 194] on input "Good" at bounding box center [268, 184] width 11 height 19
radio input "true"
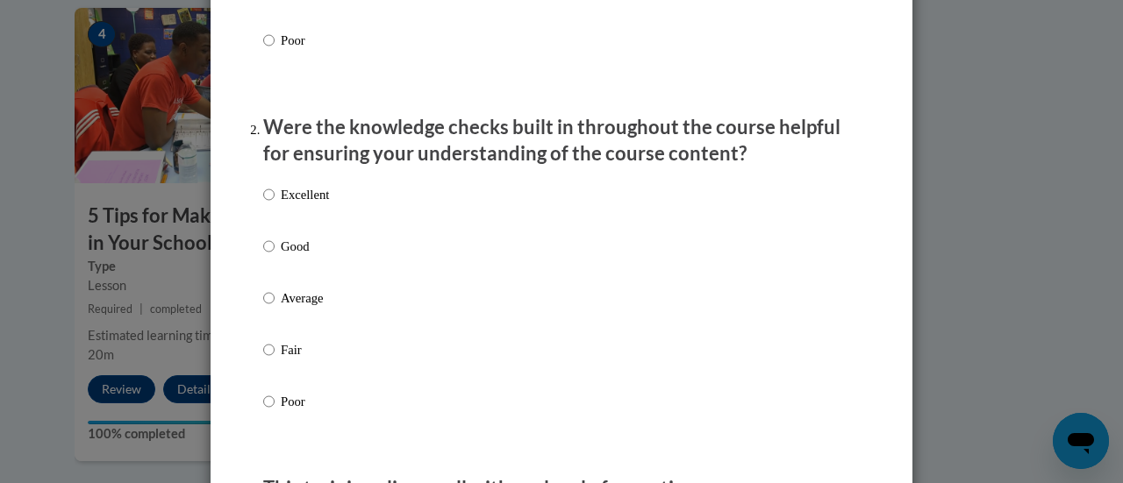
scroll to position [468, 0]
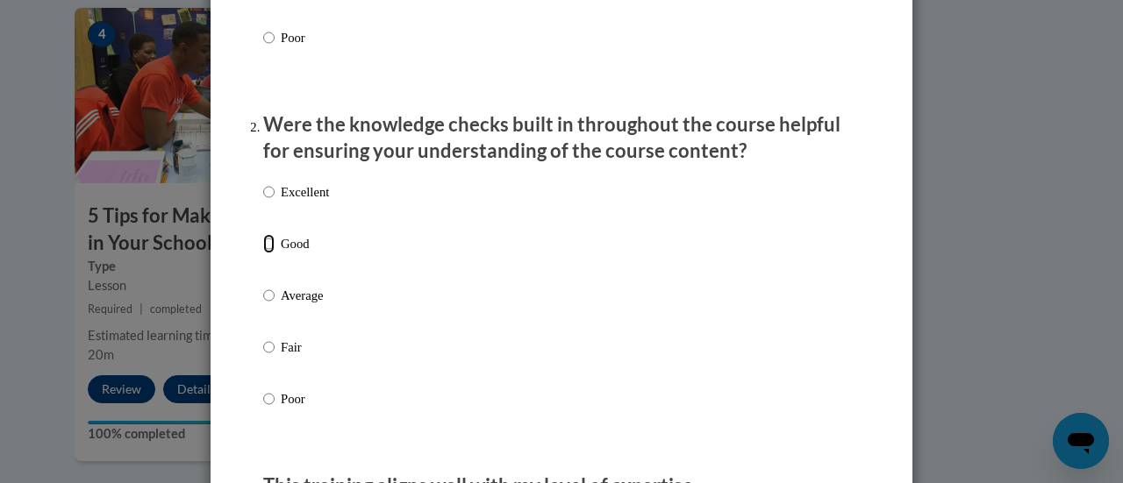
click at [267, 254] on input "Good" at bounding box center [268, 243] width 11 height 19
radio input "true"
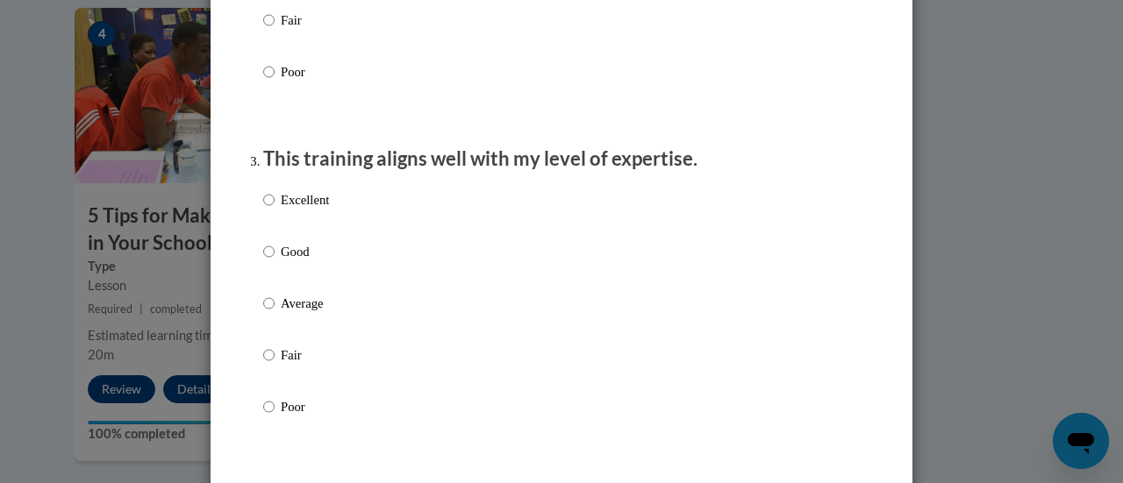
scroll to position [801, 0]
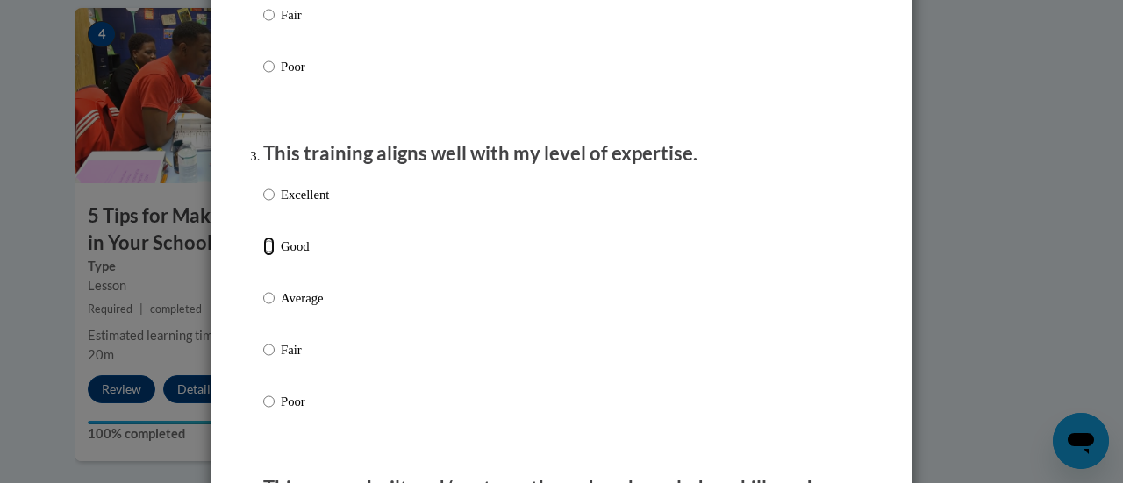
click at [263, 256] on input "Good" at bounding box center [268, 246] width 11 height 19
radio input "true"
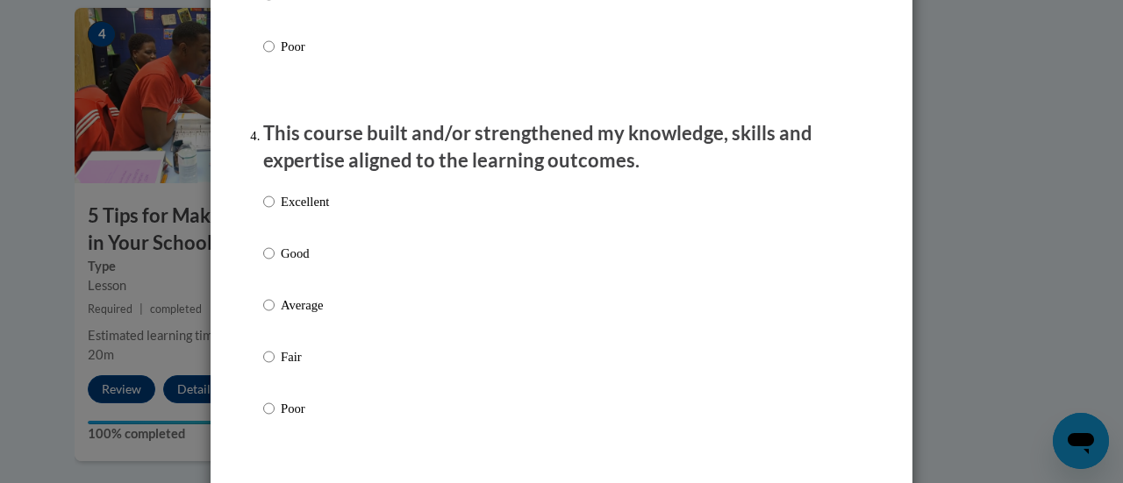
scroll to position [1163, 0]
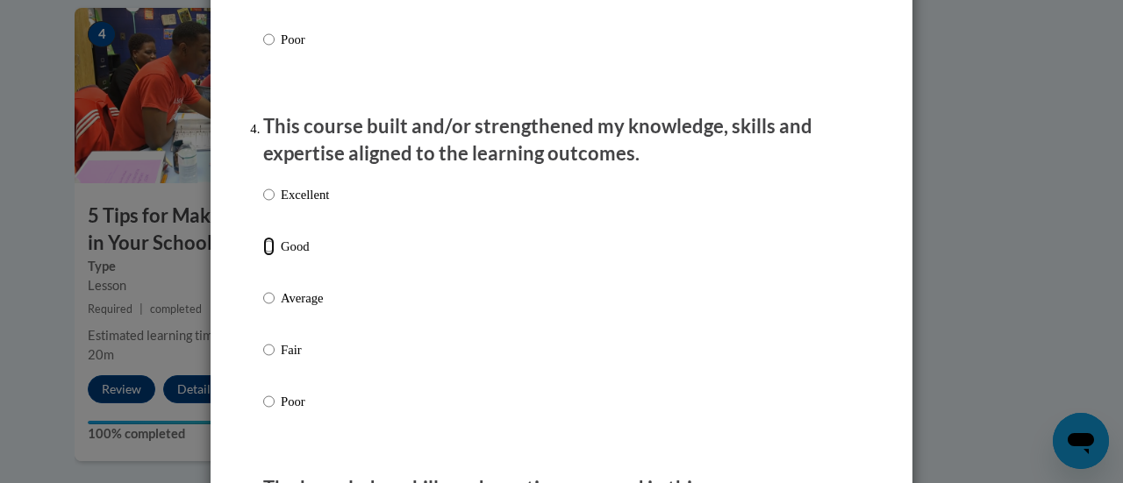
click at [263, 256] on input "Good" at bounding box center [268, 246] width 11 height 19
radio input "true"
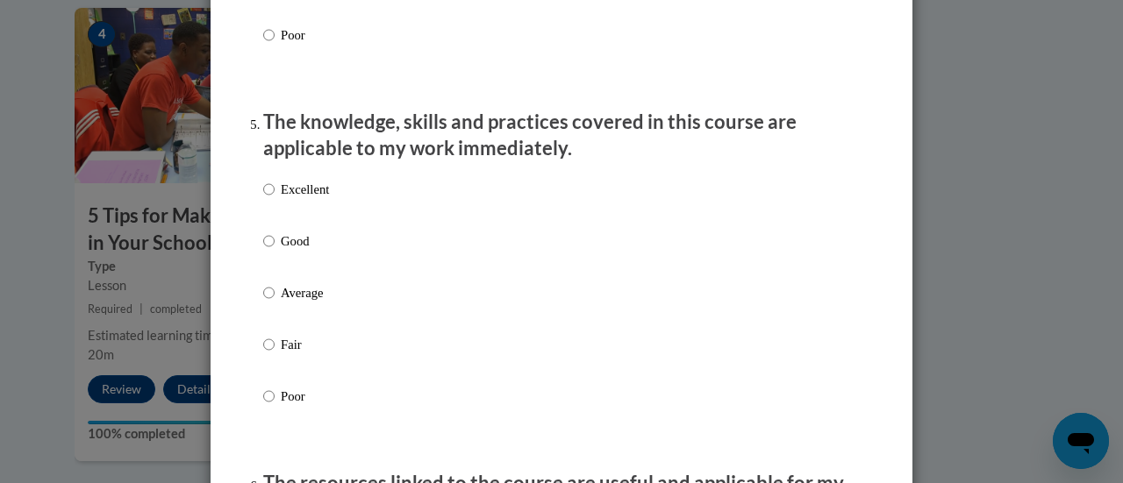
scroll to position [1532, 0]
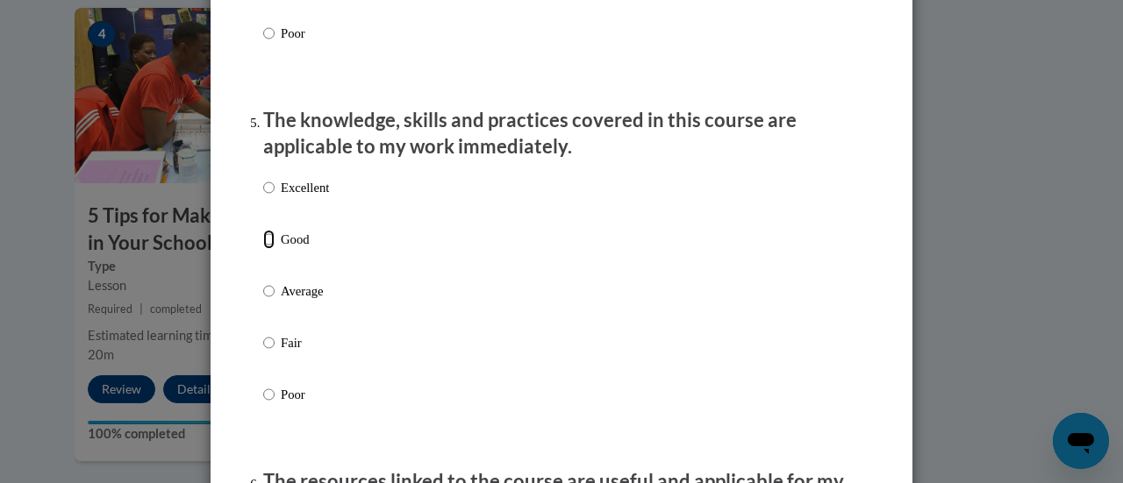
click at [263, 249] on input "Good" at bounding box center [268, 239] width 11 height 19
radio input "true"
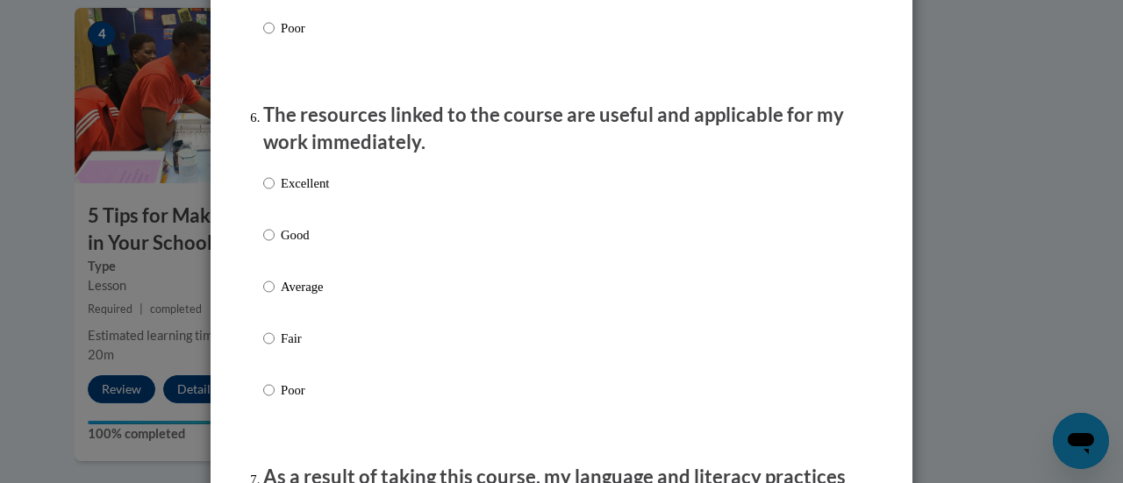
scroll to position [1901, 0]
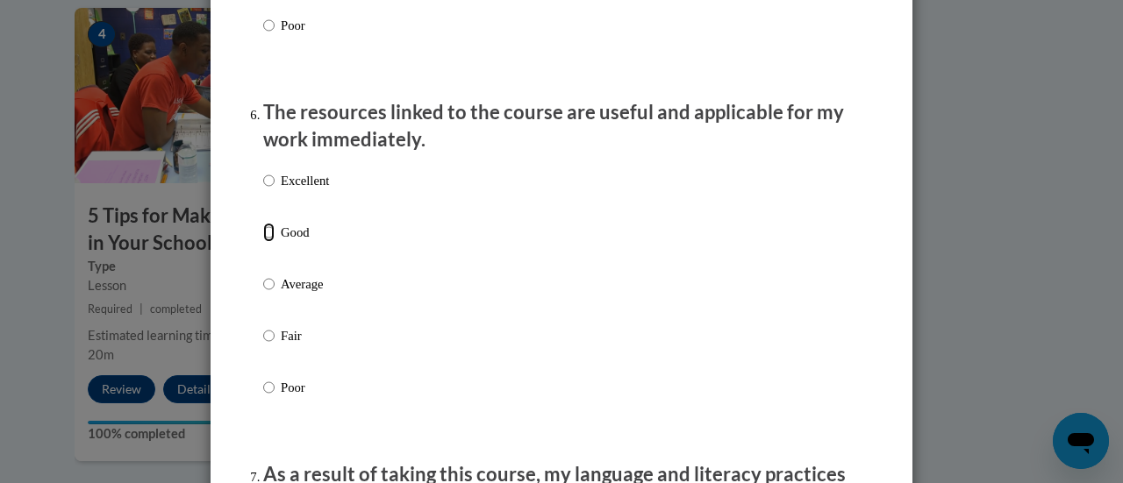
click at [263, 242] on input "Good" at bounding box center [268, 232] width 11 height 19
radio input "true"
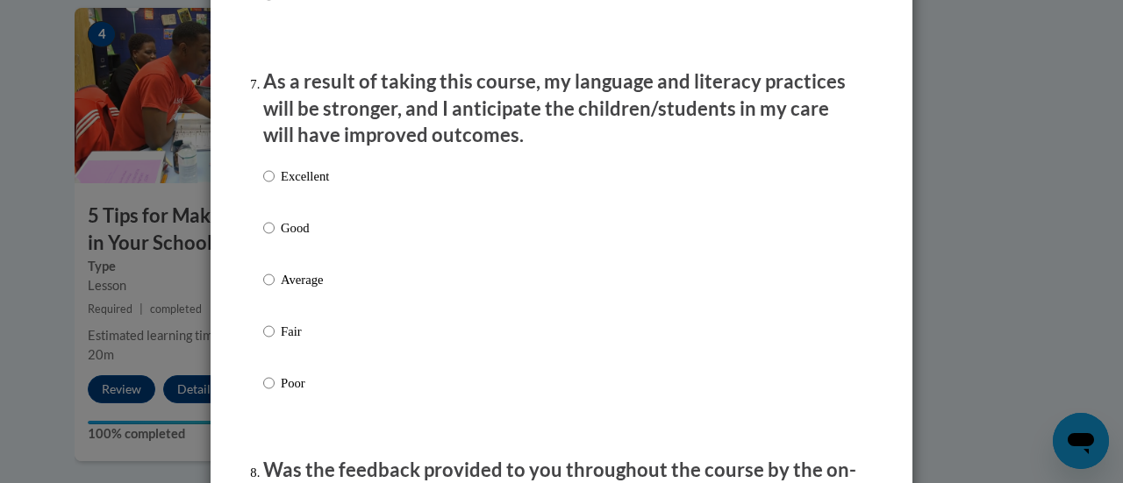
scroll to position [2302, 0]
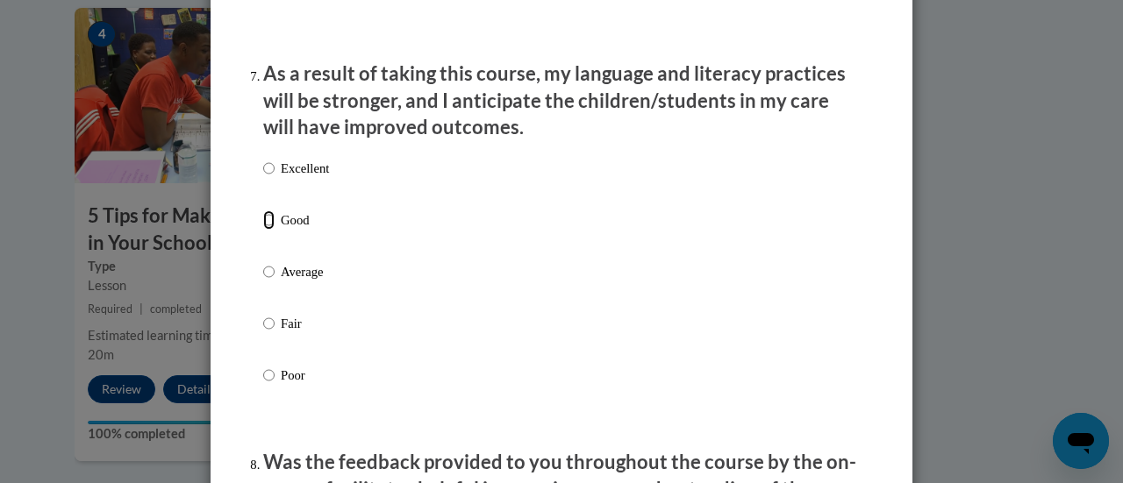
click at [266, 230] on input "Good" at bounding box center [268, 220] width 11 height 19
radio input "true"
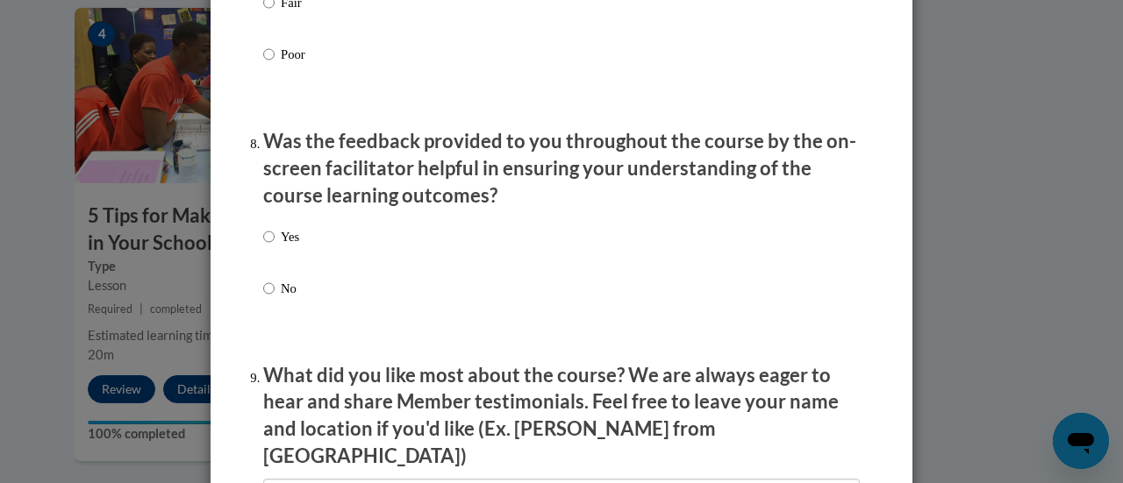
scroll to position [2625, 0]
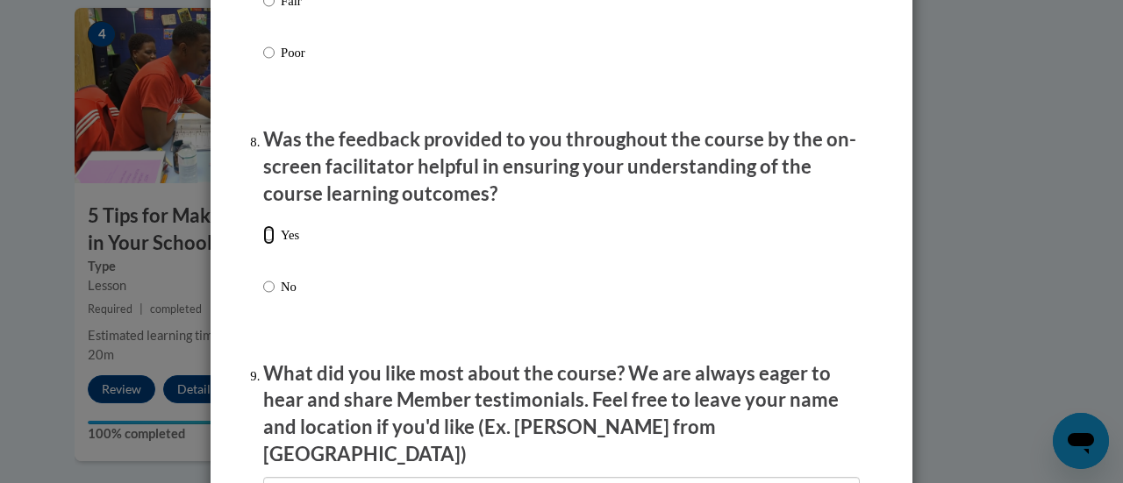
click at [263, 245] on input "Yes" at bounding box center [268, 234] width 11 height 19
radio input "true"
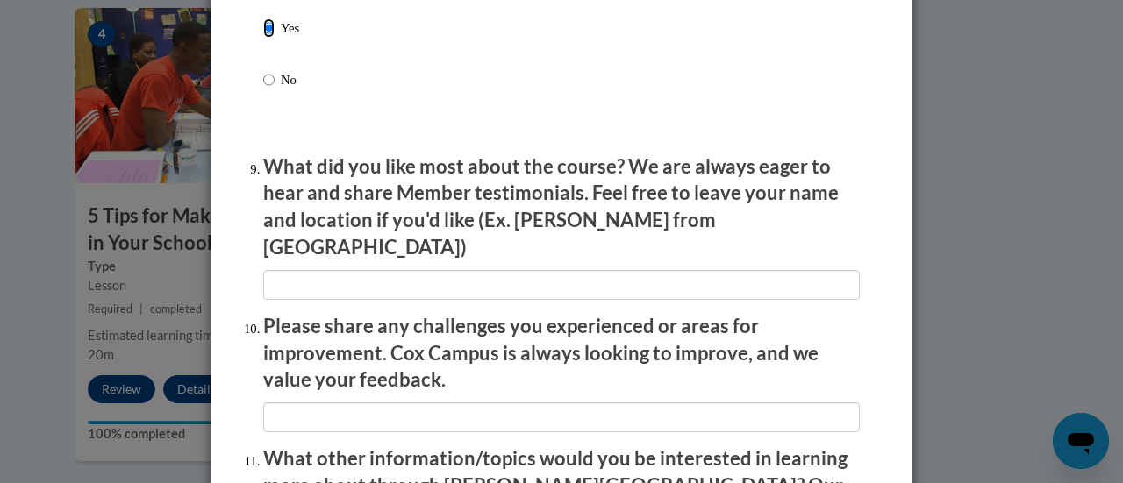
scroll to position [2855, 0]
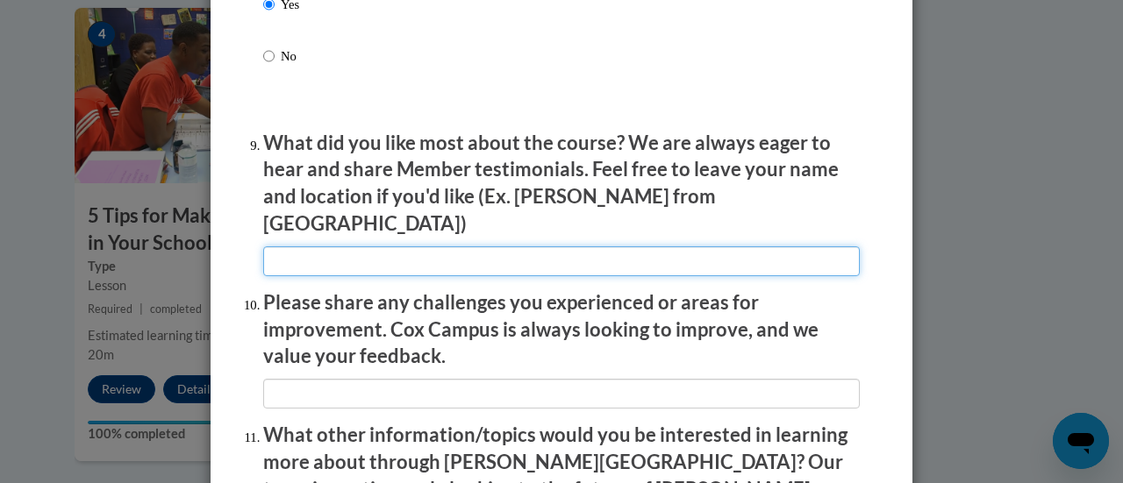
click at [356, 257] on input "textbox" at bounding box center [561, 262] width 597 height 30
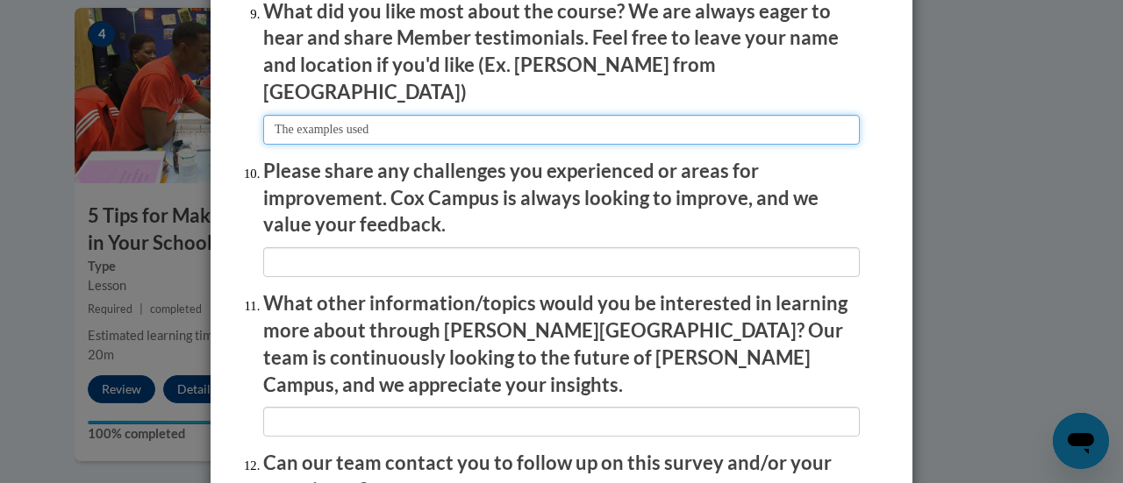
scroll to position [2988, 0]
type input "The examples used"
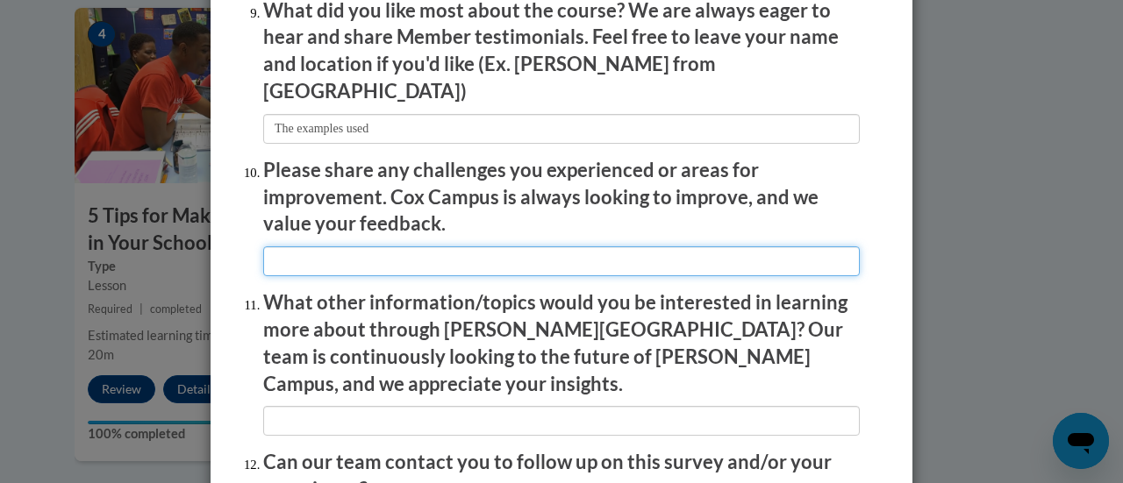
click at [351, 247] on input "textbox" at bounding box center [561, 262] width 597 height 30
type input "D"
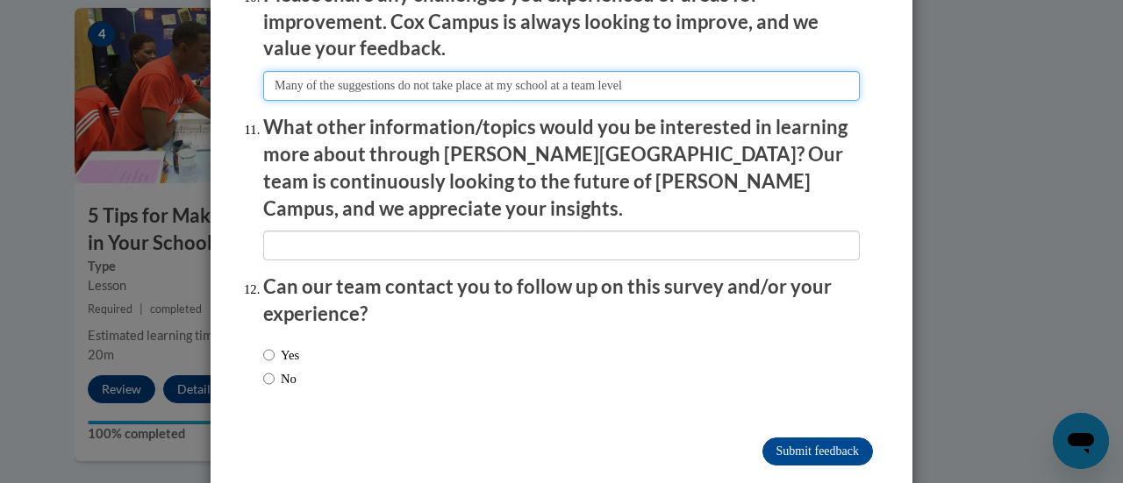
scroll to position [3164, 0]
type input "Many of the suggestions do not take place at my school at a team level"
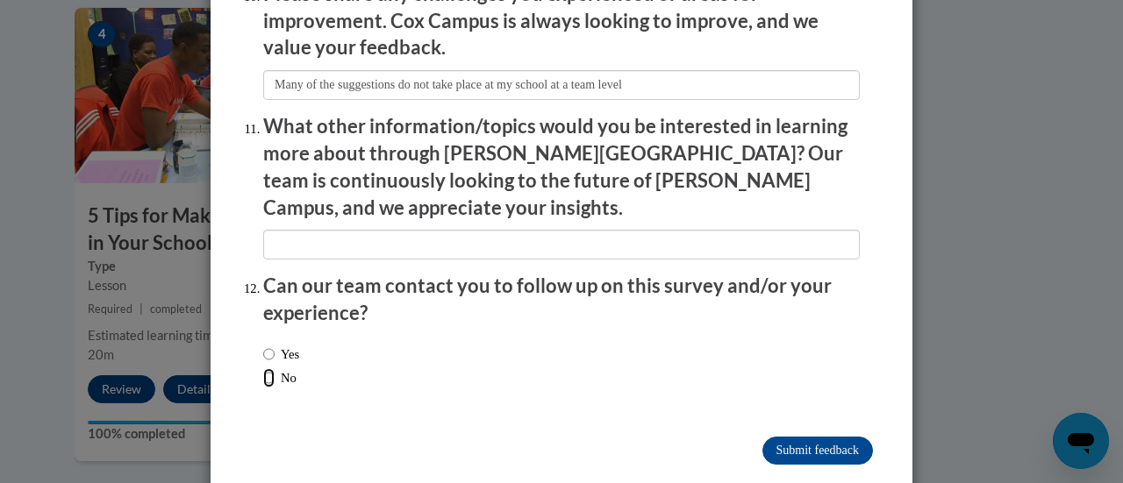
click at [263, 368] on input "No" at bounding box center [268, 377] width 11 height 19
radio input "true"
click at [762, 437] on input "Submit feedback" at bounding box center [817, 451] width 111 height 28
click at [762, 437] on input "Submitting" at bounding box center [817, 451] width 111 height 28
